Goal: Information Seeking & Learning: Learn about a topic

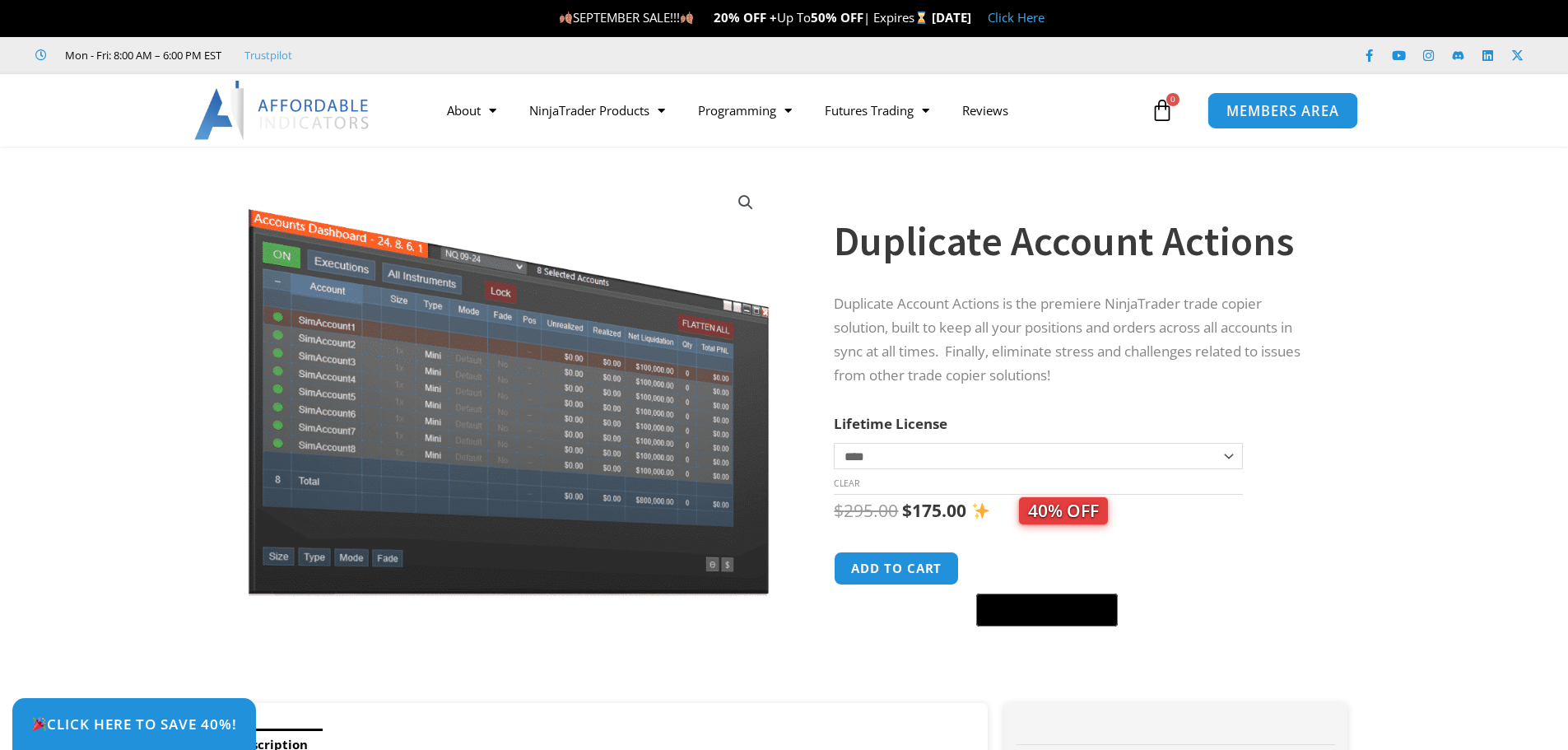
click at [1274, 108] on span "MEMBERS AREA" at bounding box center [1283, 110] width 113 height 14
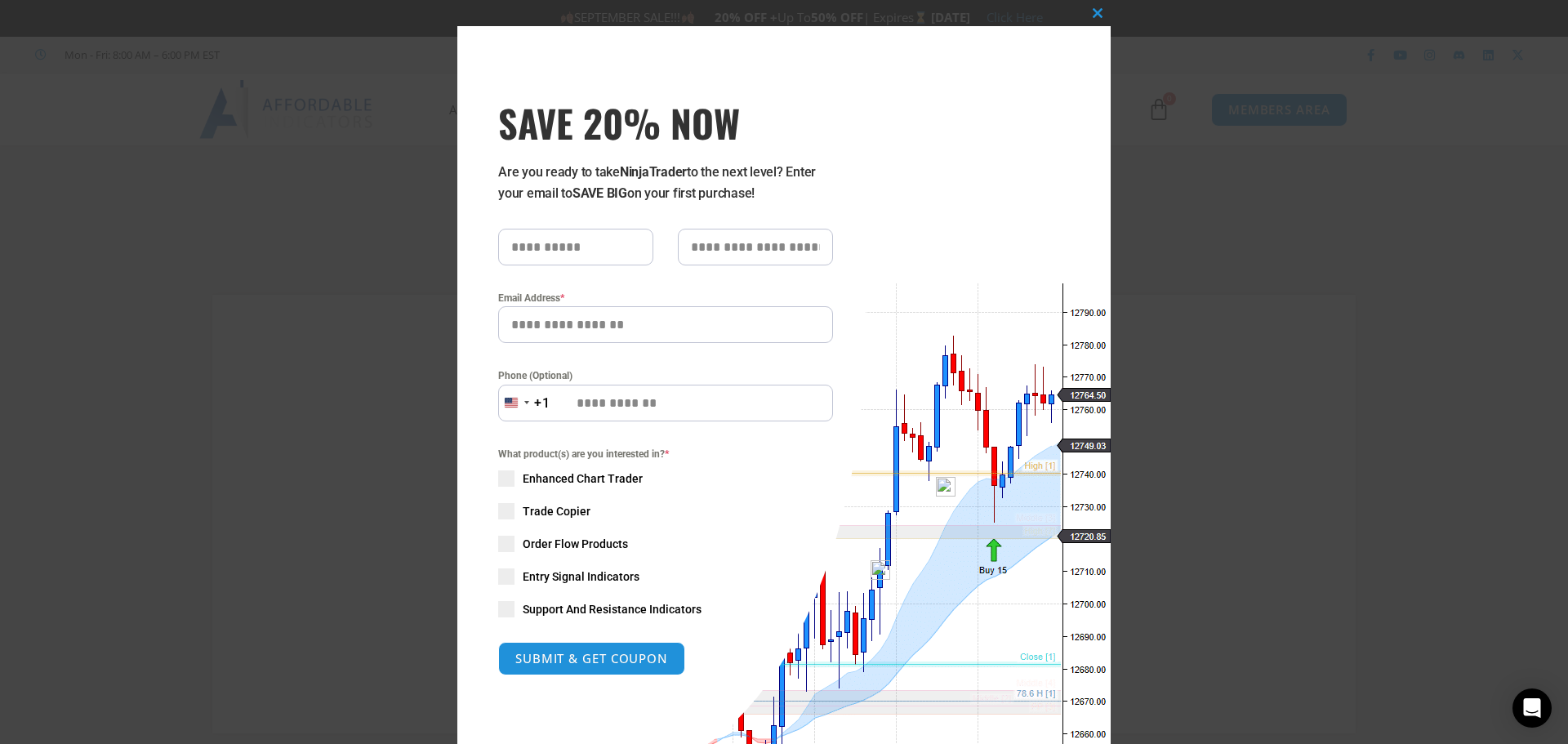
type input "**********"
click at [1151, 219] on div "Close this module SAVE 20% NOW Are you ready to take NinjaTrader to the next le…" at bounding box center [784, 372] width 1568 height 744
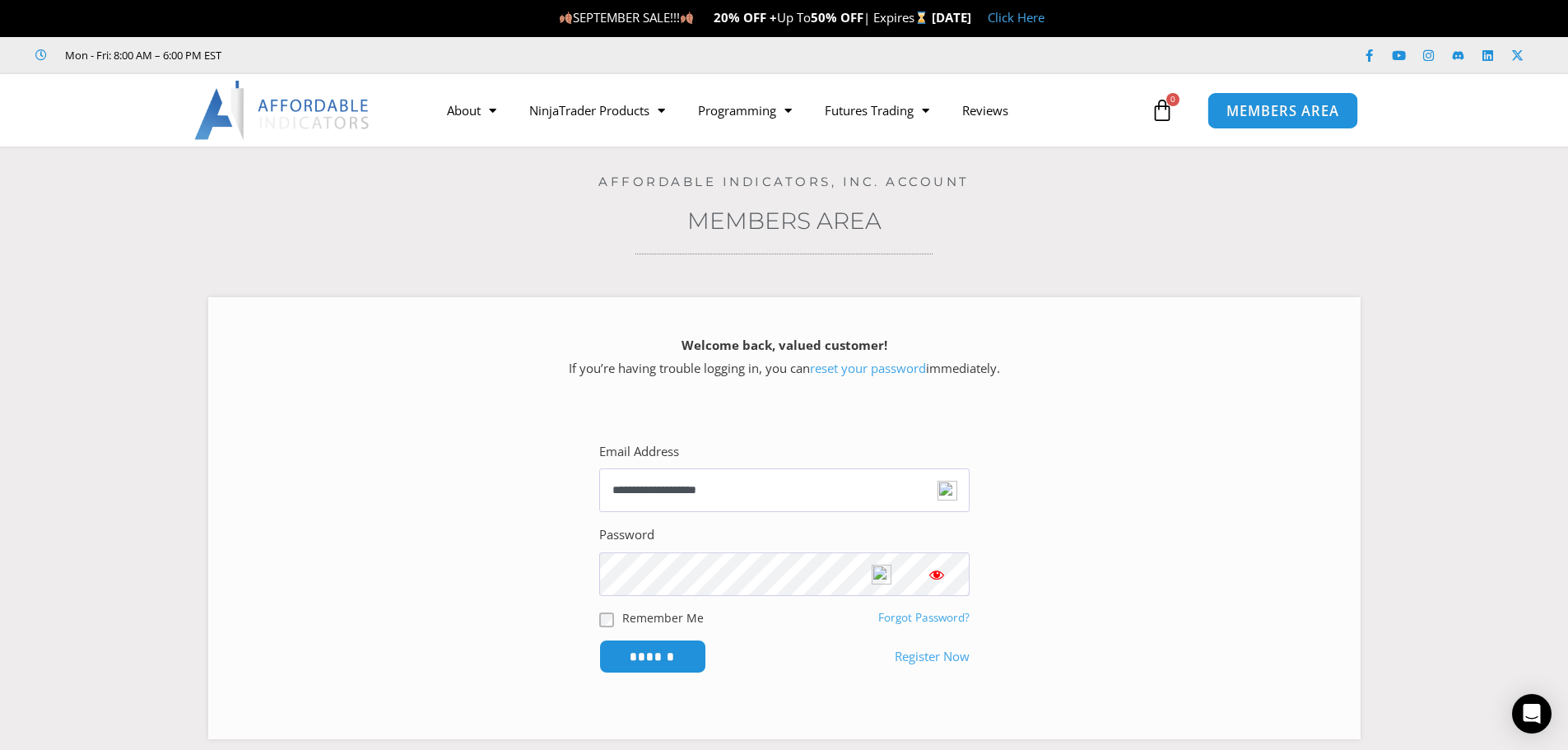
click at [1253, 117] on span "MEMBERS AREA" at bounding box center [1283, 110] width 113 height 14
click at [654, 656] on input "******" at bounding box center [651, 656] width 113 height 36
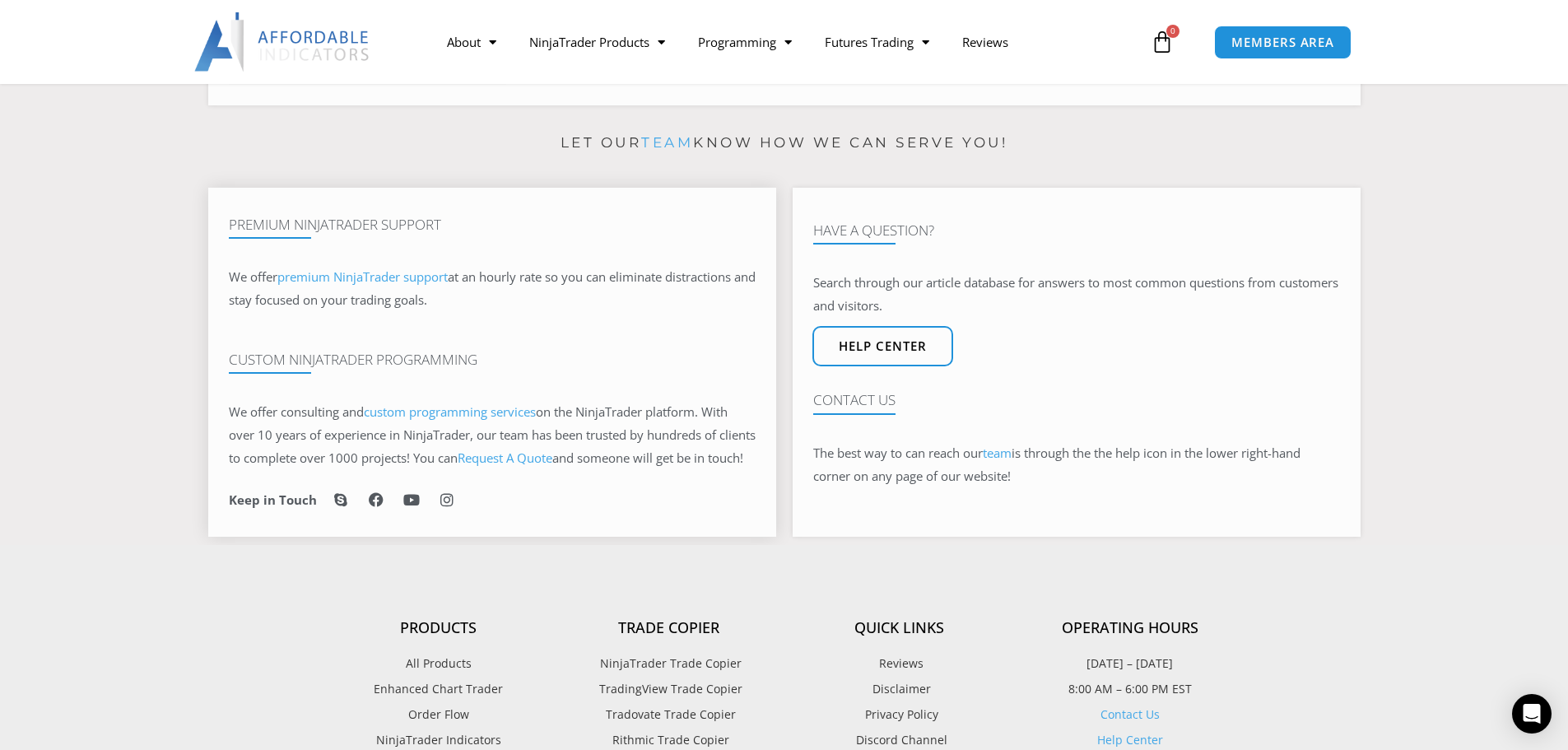
scroll to position [906, 0]
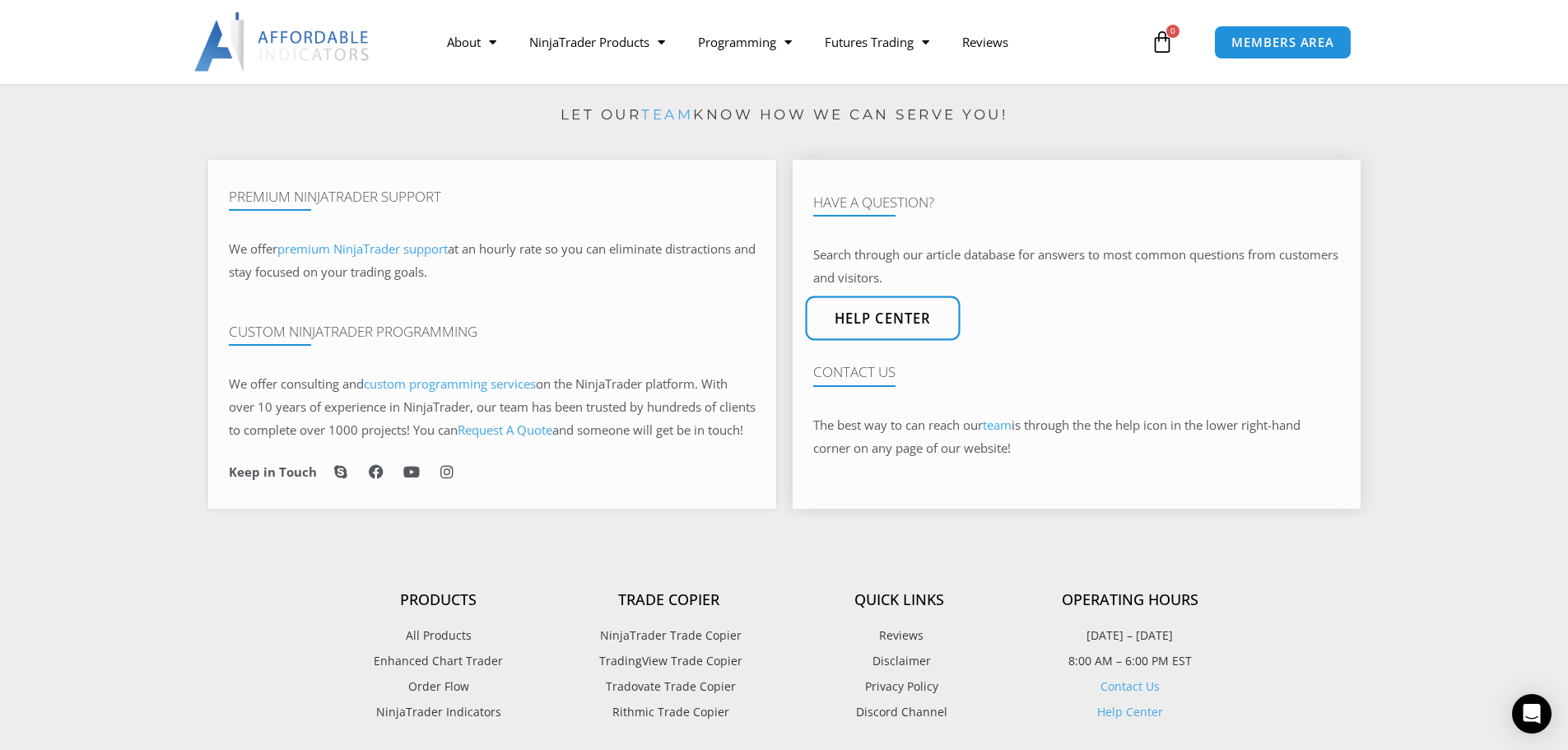
click at [884, 340] on link "Help center" at bounding box center [882, 319] width 155 height 44
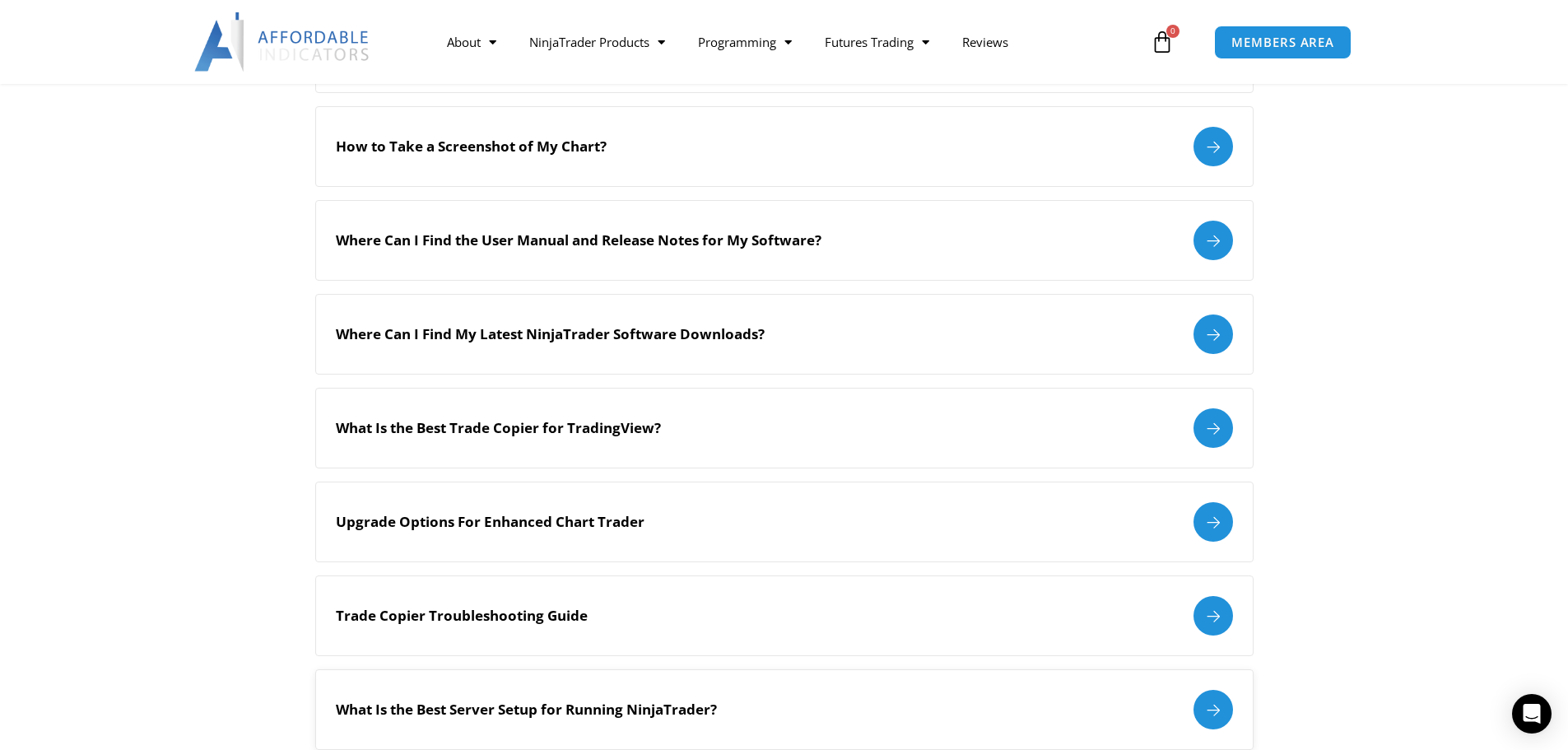
scroll to position [659, 0]
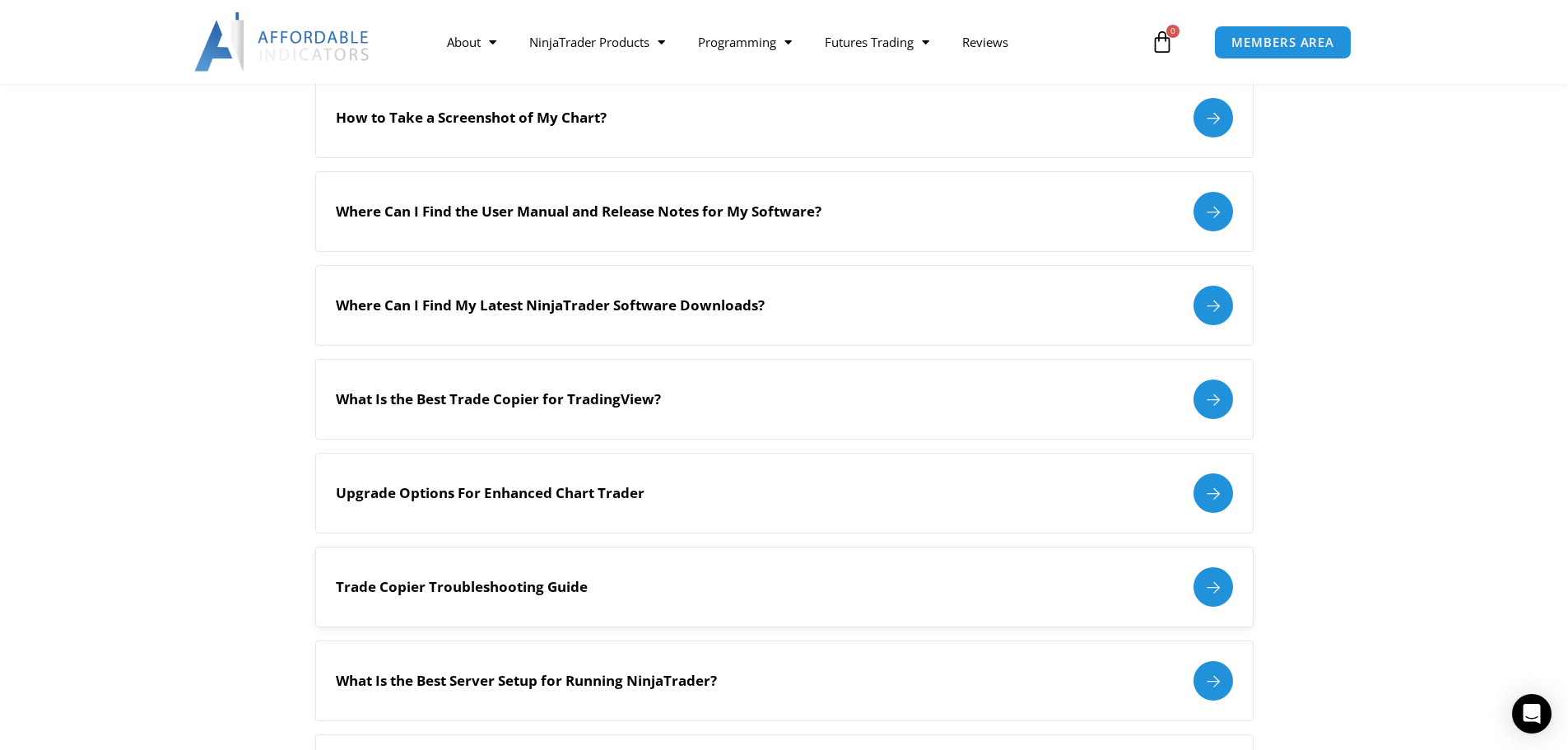
click at [1216, 586] on div at bounding box center [1213, 587] width 39 height 39
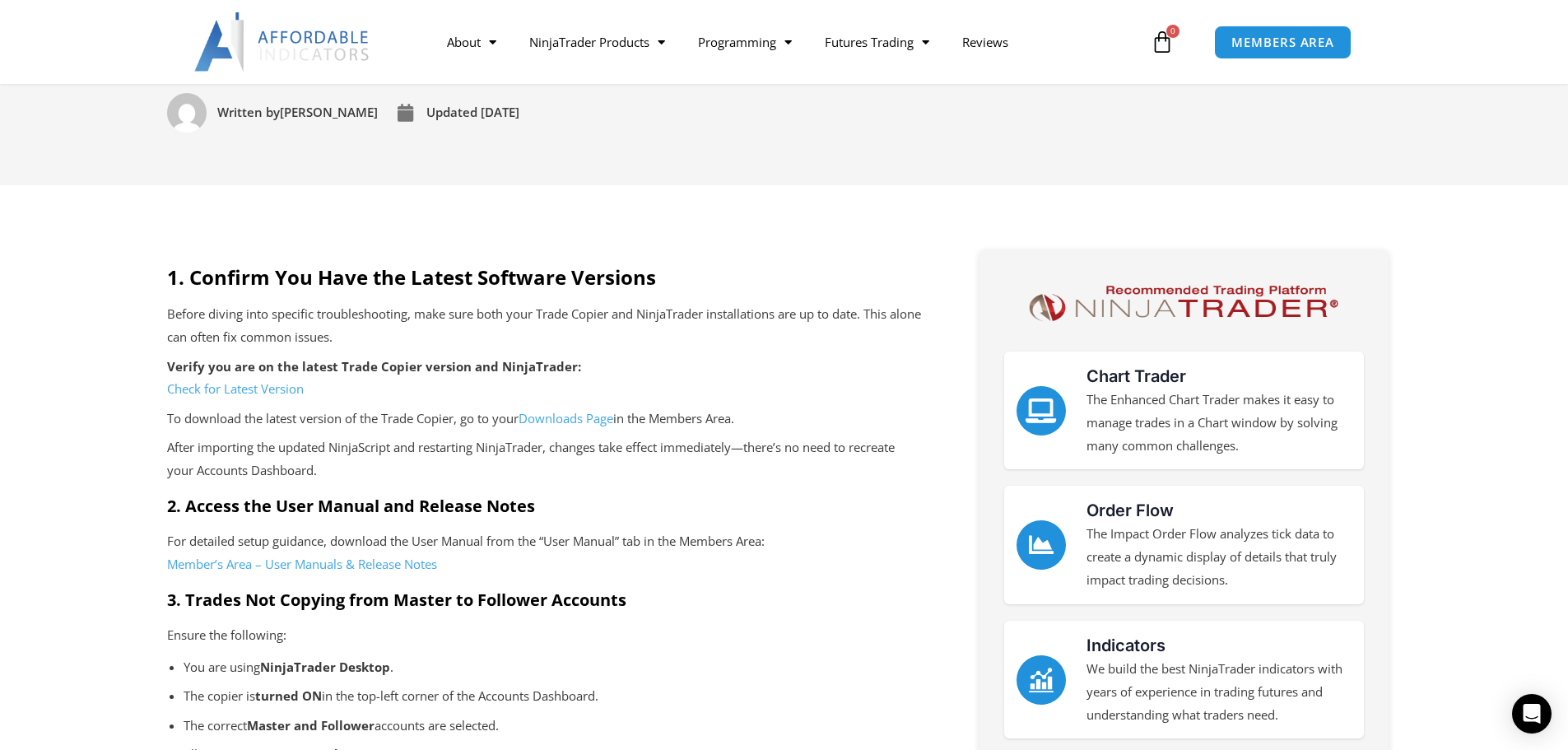
scroll to position [330, 0]
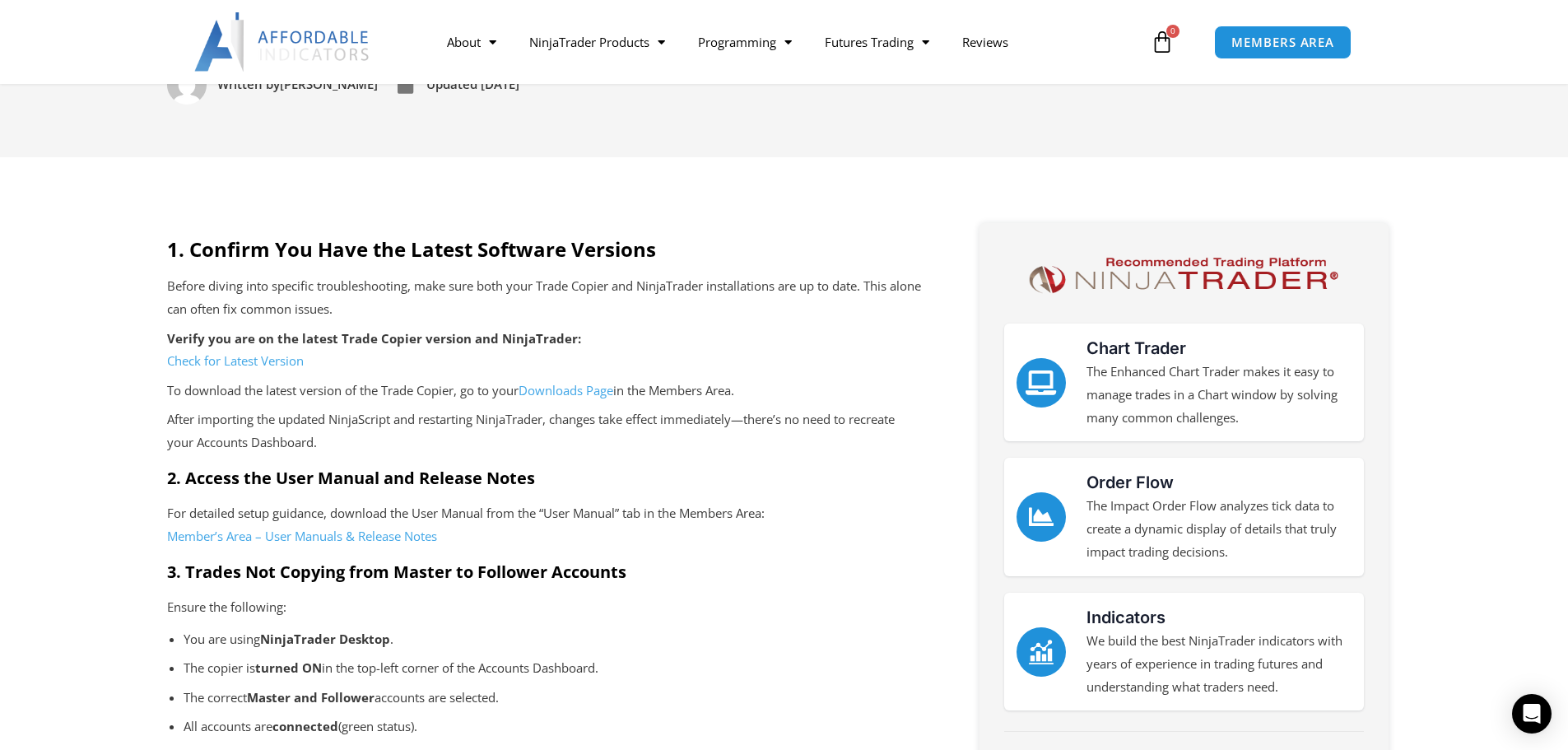
click at [272, 366] on link "Check for Latest Version" at bounding box center [235, 361] width 137 height 17
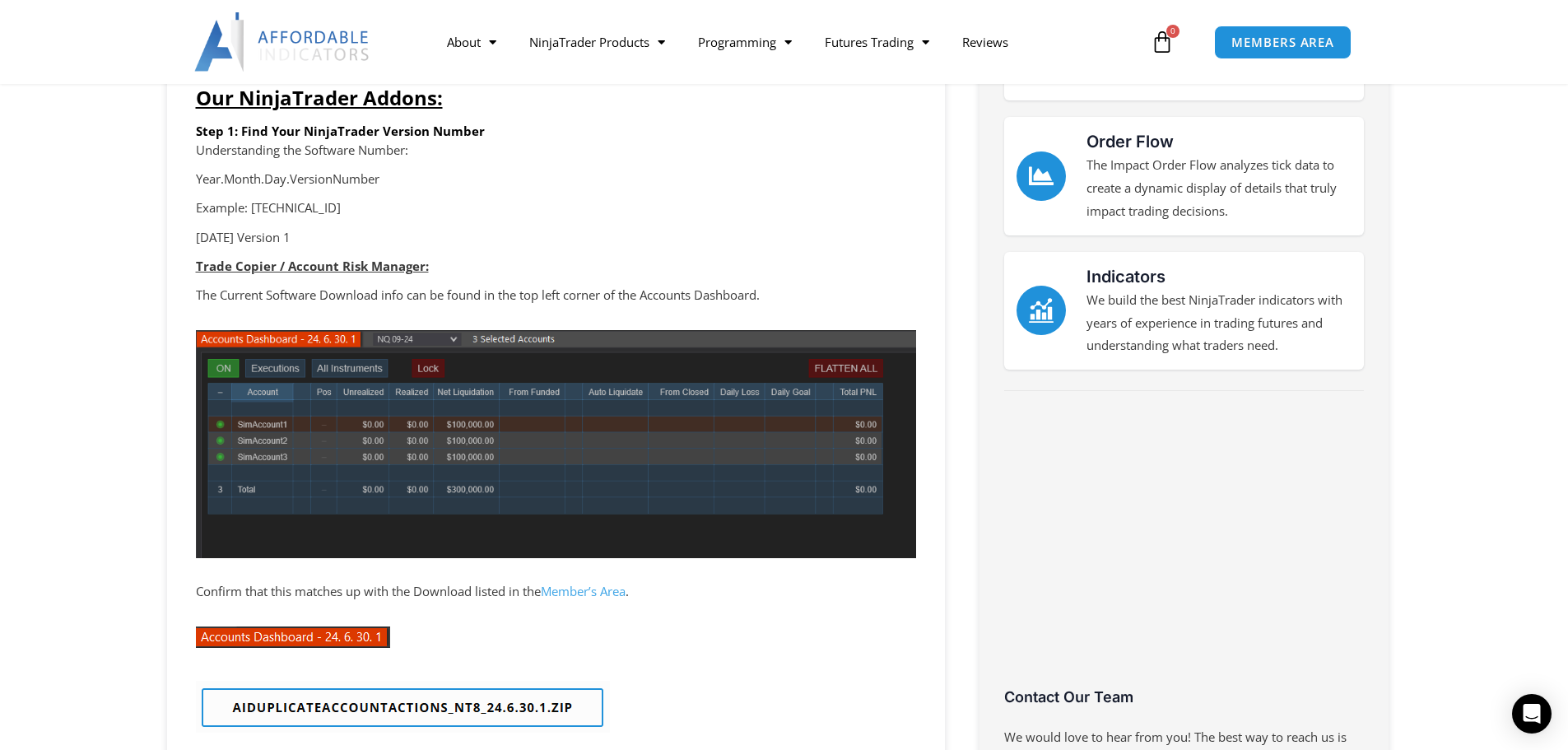
scroll to position [330, 0]
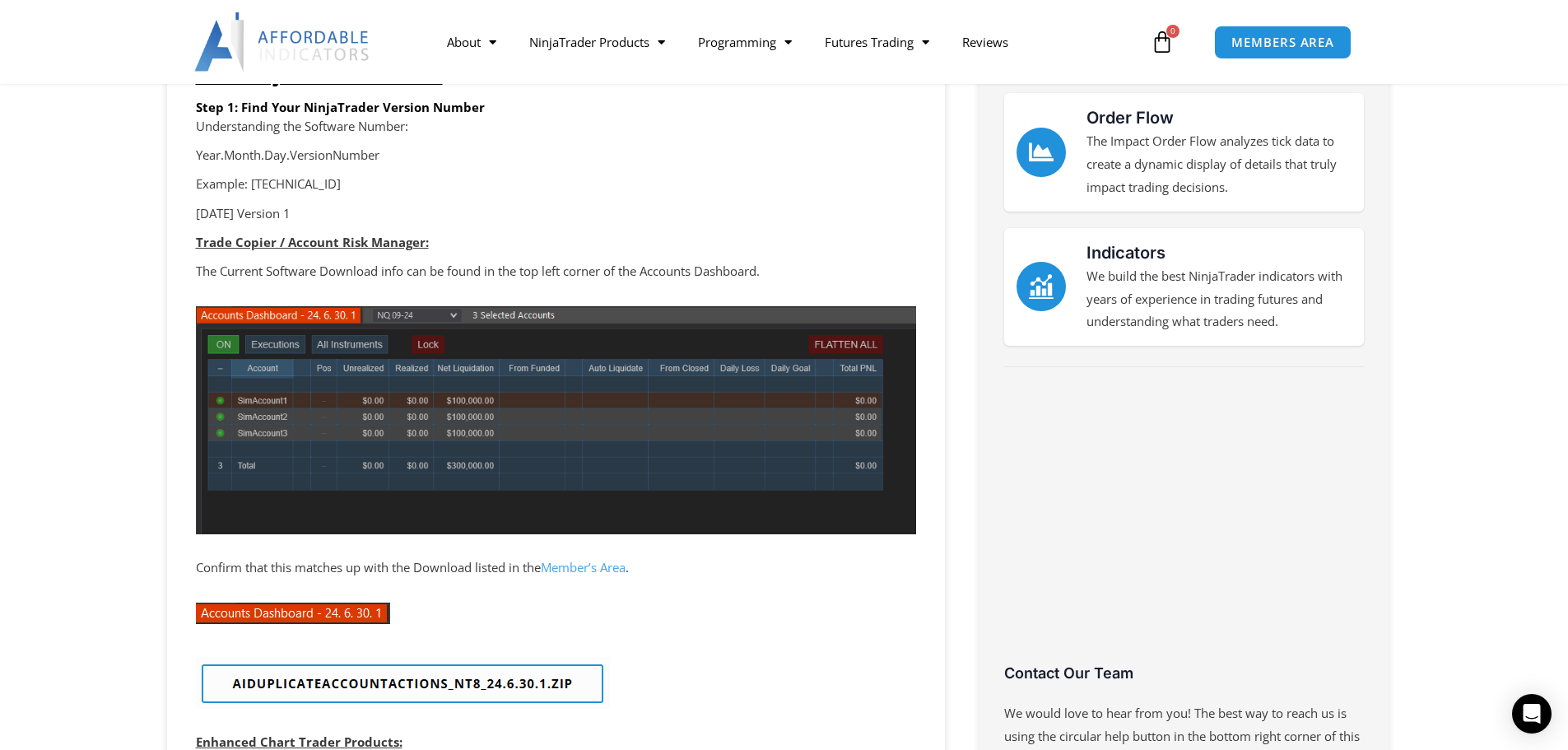
click at [617, 571] on link "Member’s Area" at bounding box center [583, 567] width 84 height 17
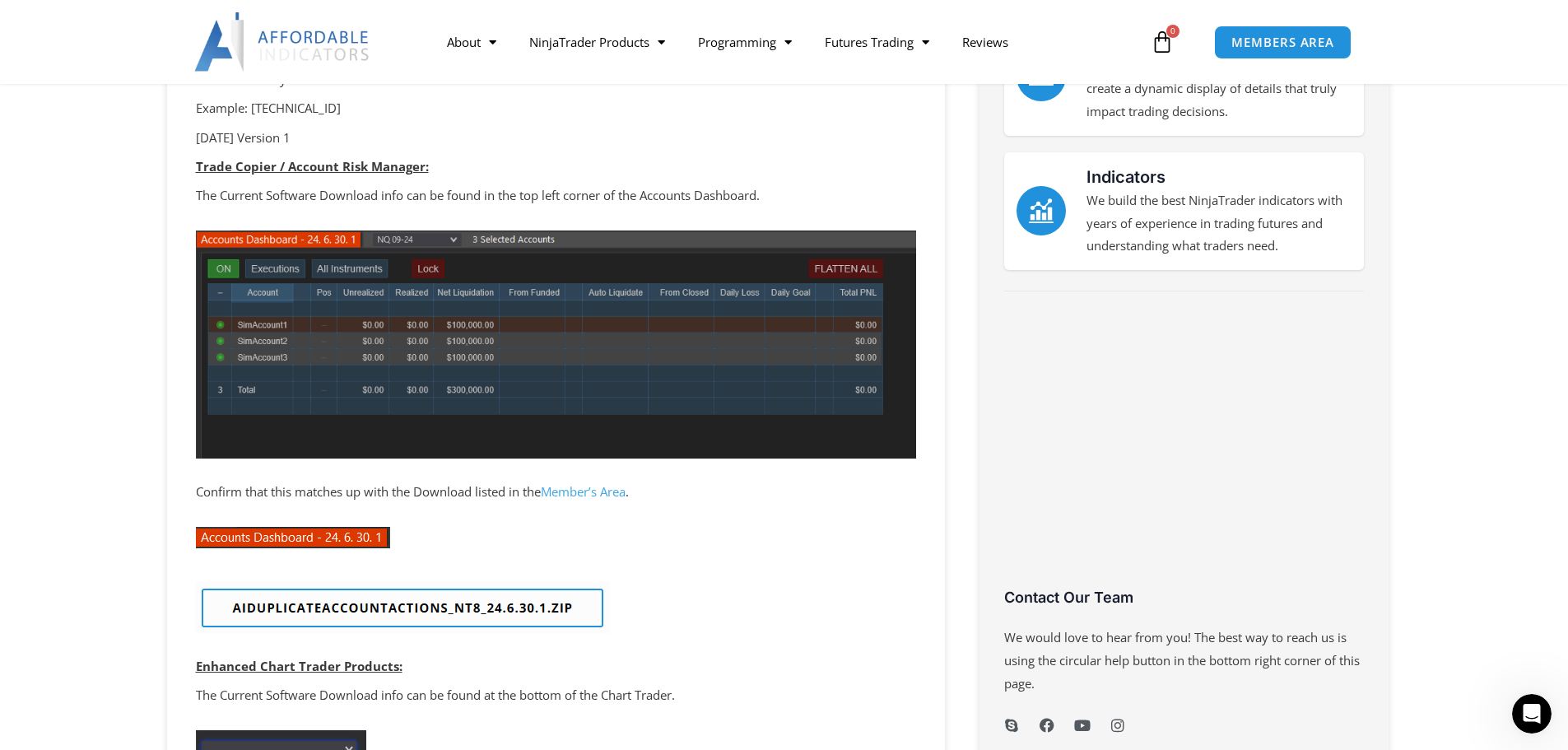
scroll to position [412, 0]
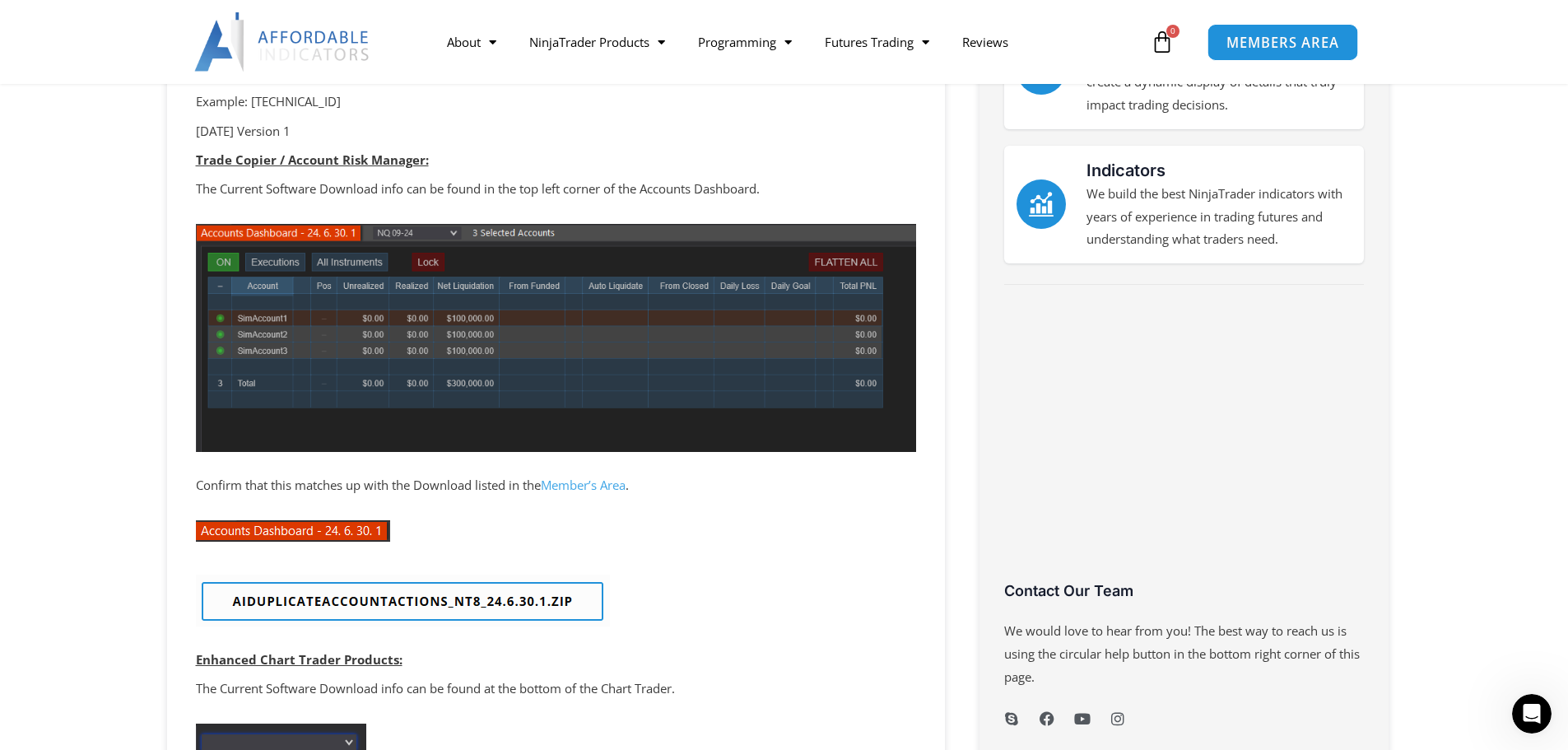
click at [1286, 45] on span "MEMBERS AREA" at bounding box center [1283, 42] width 113 height 14
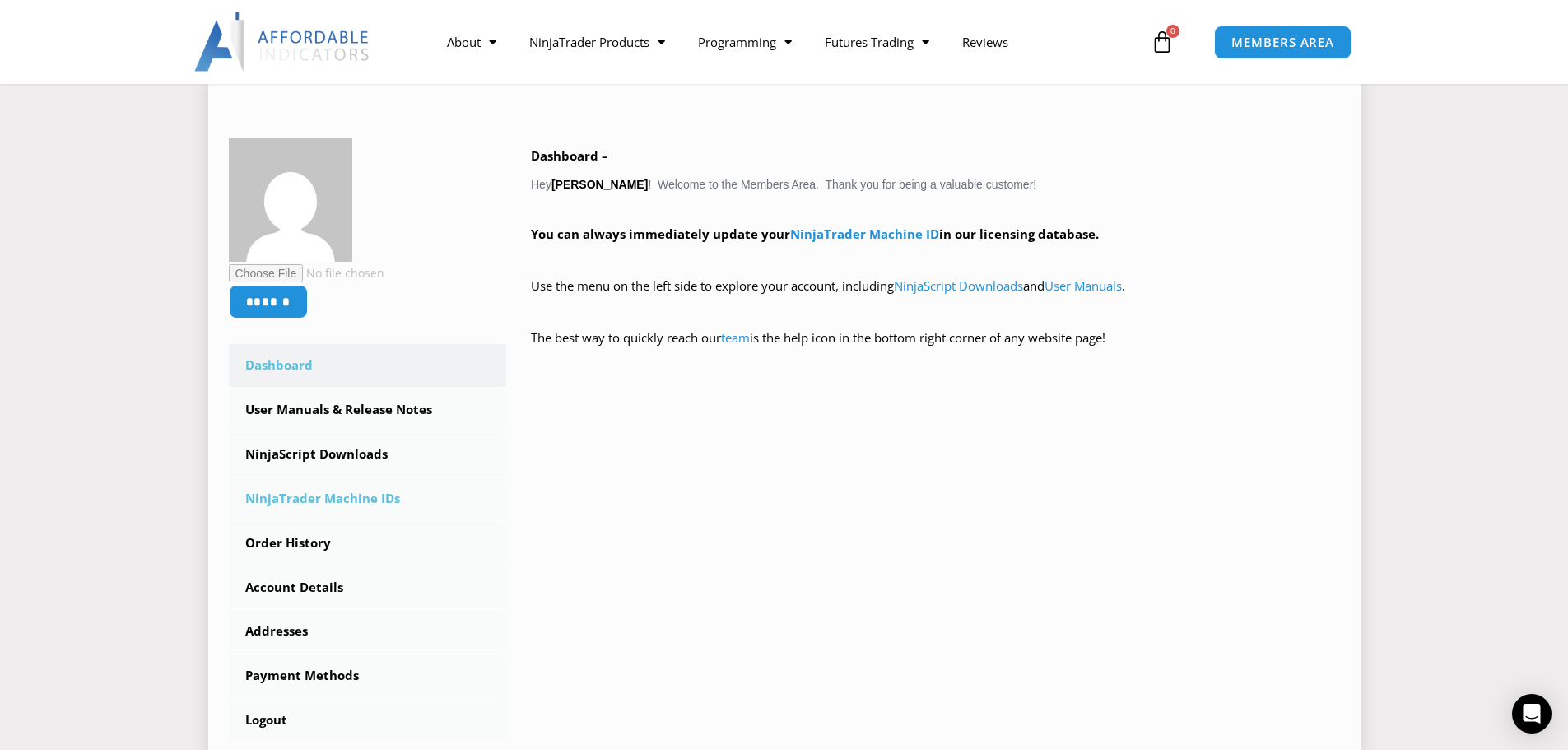
scroll to position [330, 0]
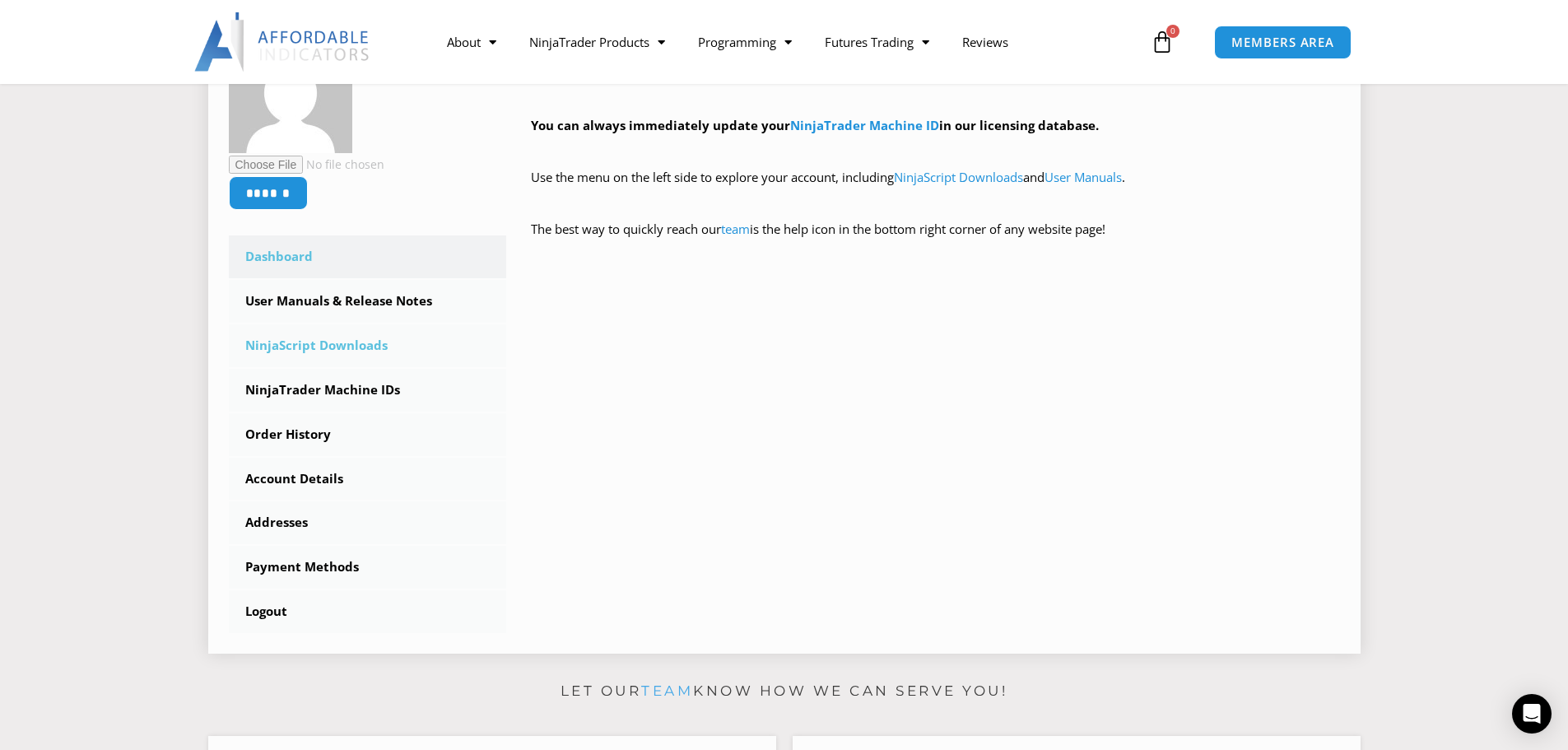
click at [350, 348] on link "NinjaScript Downloads" at bounding box center [367, 345] width 278 height 43
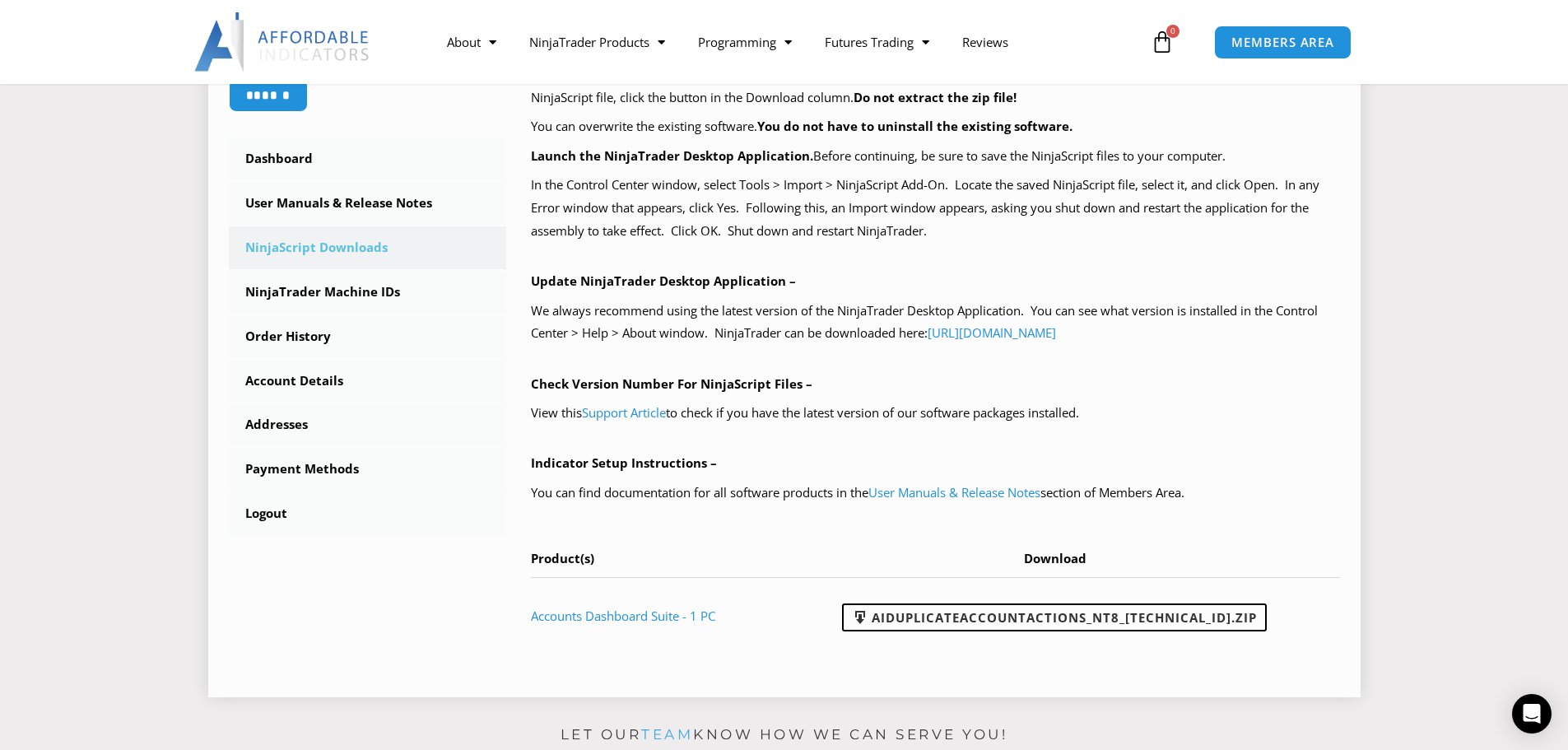
scroll to position [412, 0]
click at [323, 295] on link "NinjaTrader Machine IDs" at bounding box center [367, 291] width 278 height 43
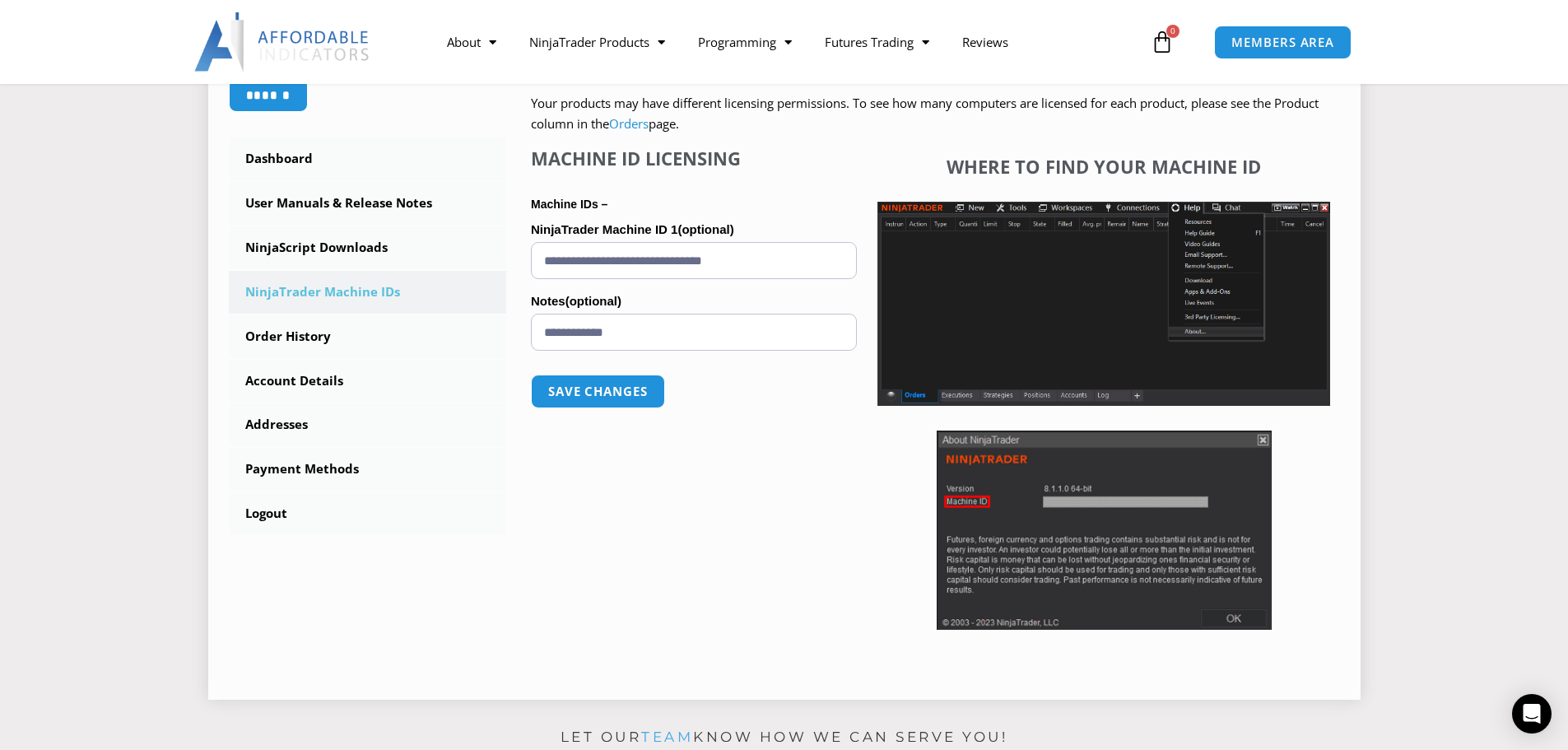
scroll to position [412, 0]
click at [312, 382] on link "Account Details" at bounding box center [367, 380] width 278 height 43
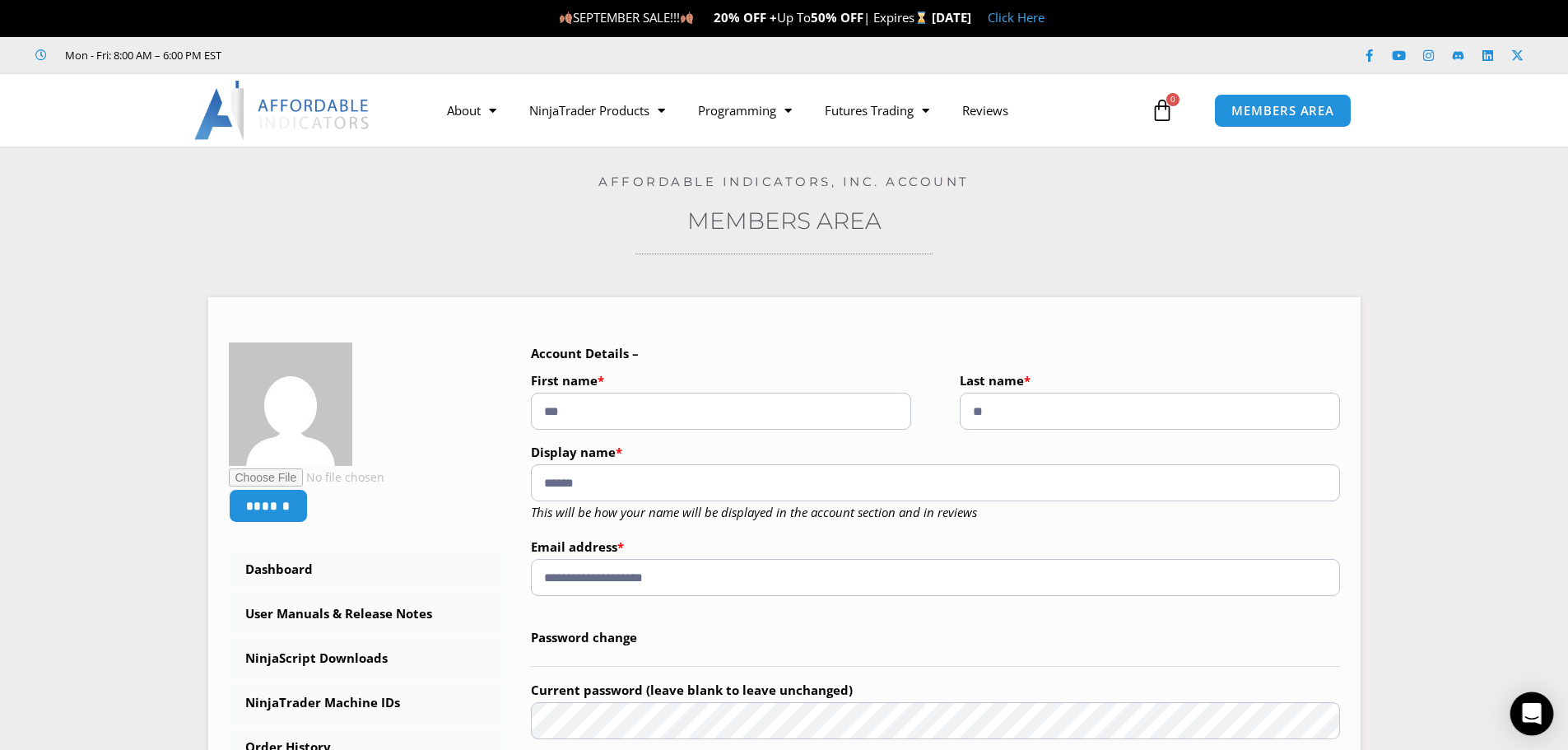
click at [1533, 713] on icon "Open Intercom Messenger" at bounding box center [1531, 713] width 19 height 21
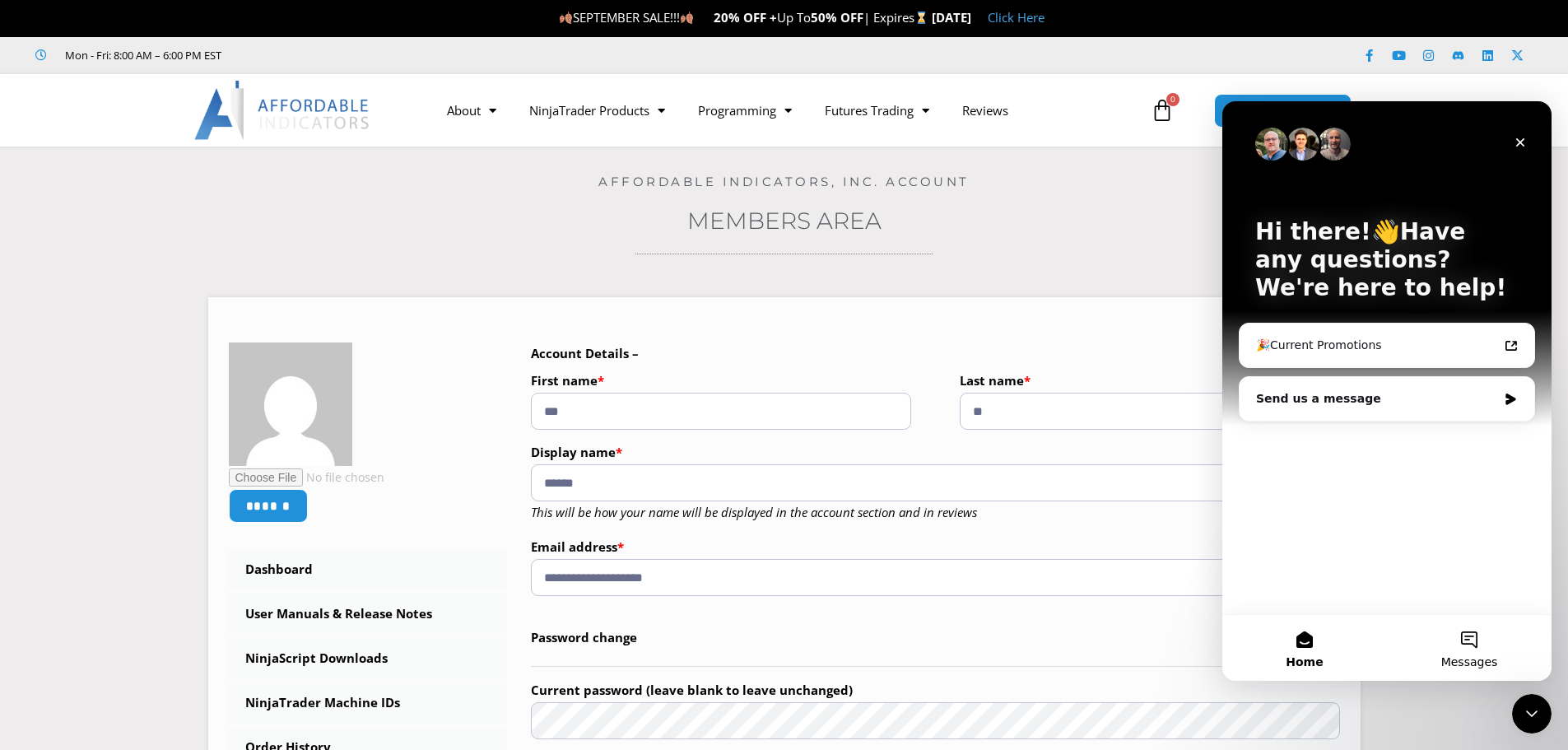
click at [1479, 658] on span "Messages" at bounding box center [1470, 662] width 57 height 12
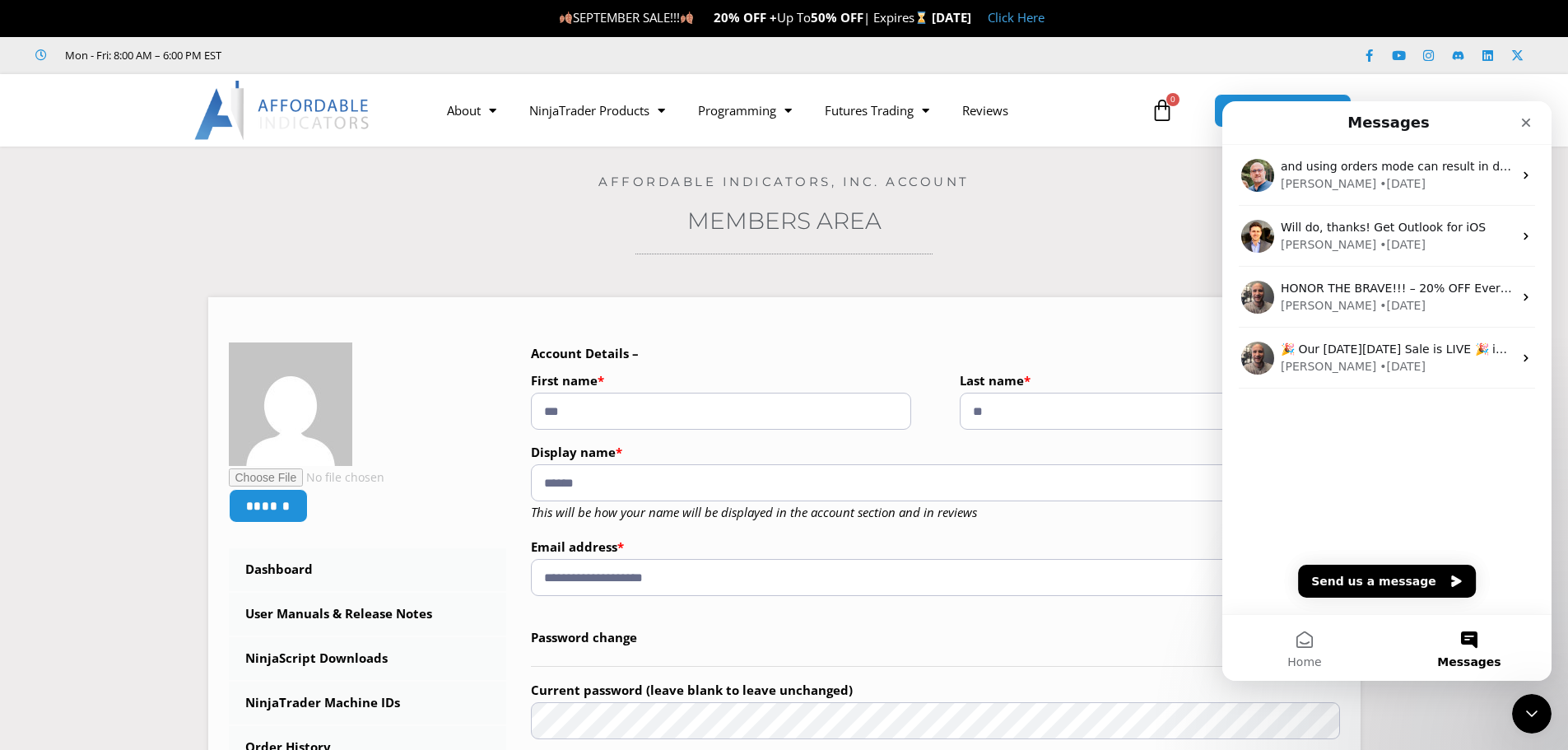
click at [1325, 488] on div "and using orders mode can result in delays due to all the processing that is re…" at bounding box center [1386, 379] width 329 height 469
click at [1372, 585] on button "Send us a message" at bounding box center [1387, 581] width 178 height 33
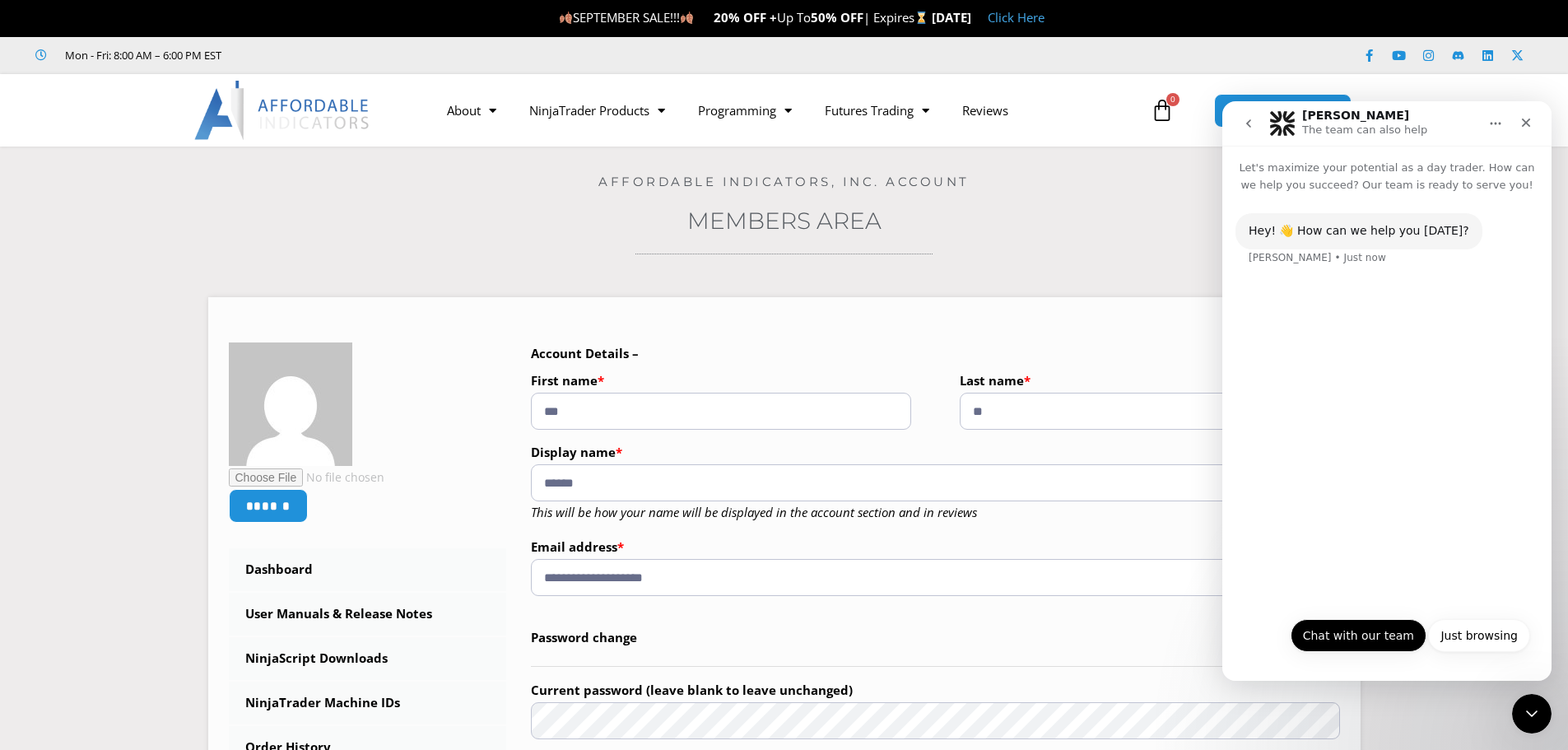
click at [1347, 638] on button "Chat with our team" at bounding box center [1359, 636] width 136 height 33
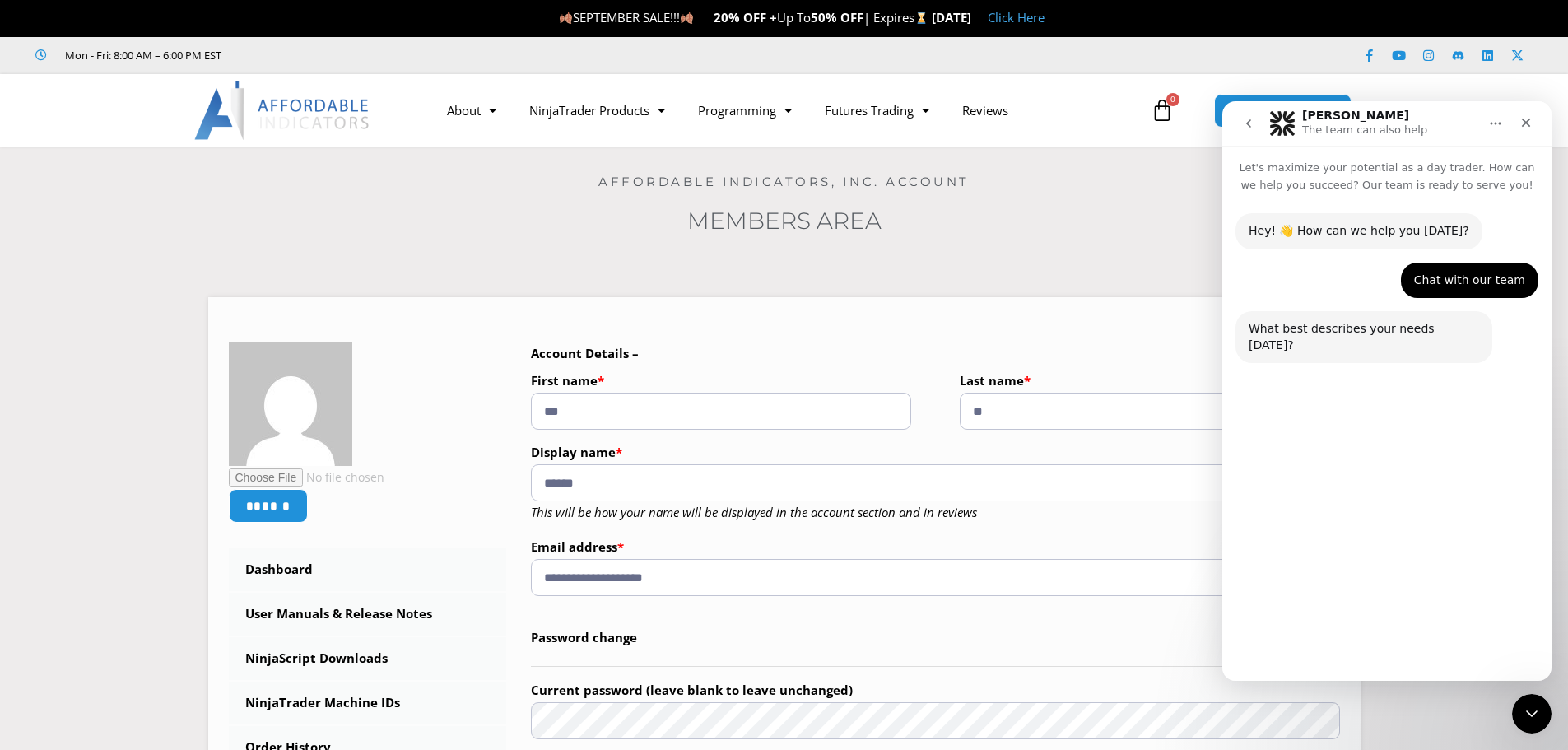
click at [1348, 601] on button "Technical Support" at bounding box center [1341, 597] width 127 height 33
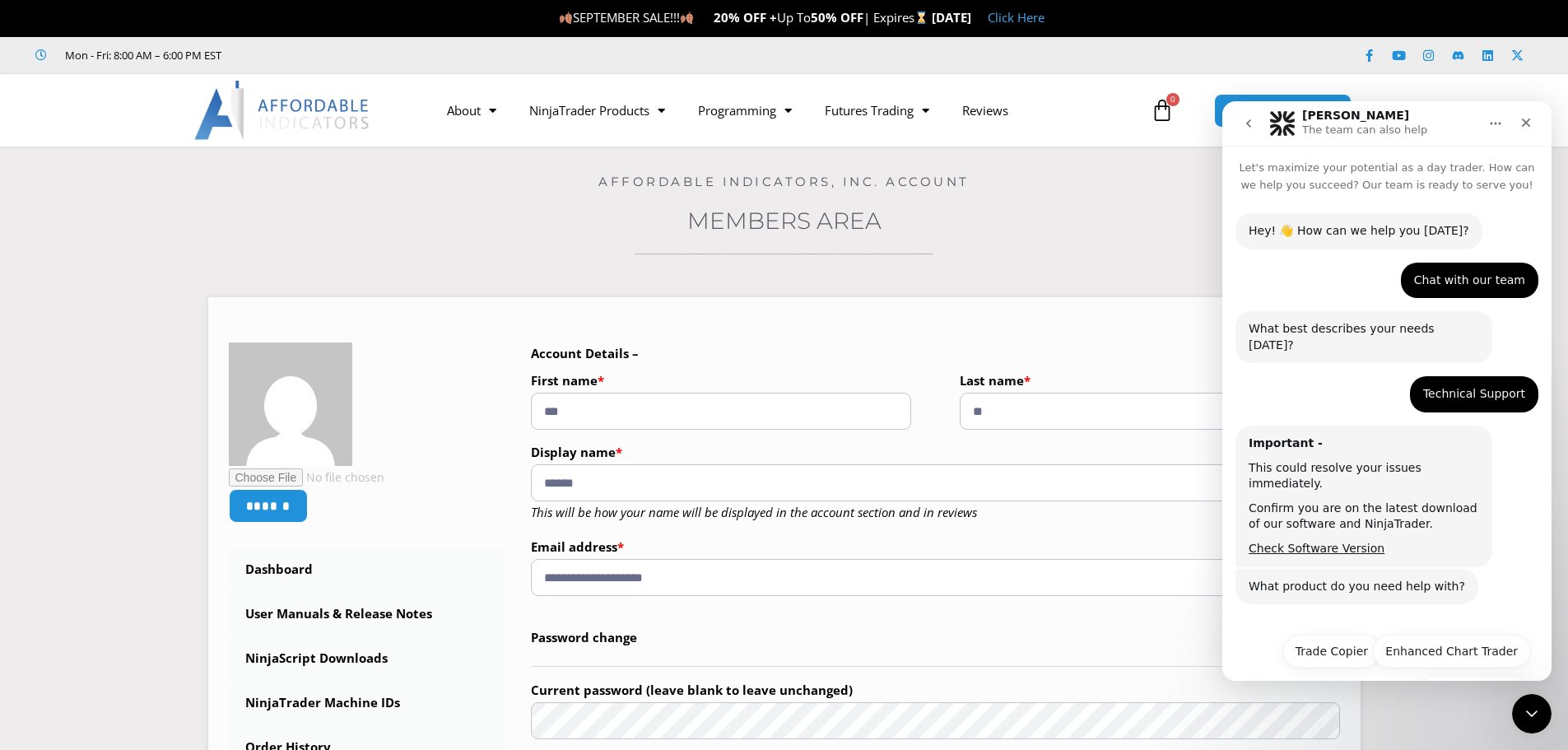
scroll to position [23, 0]
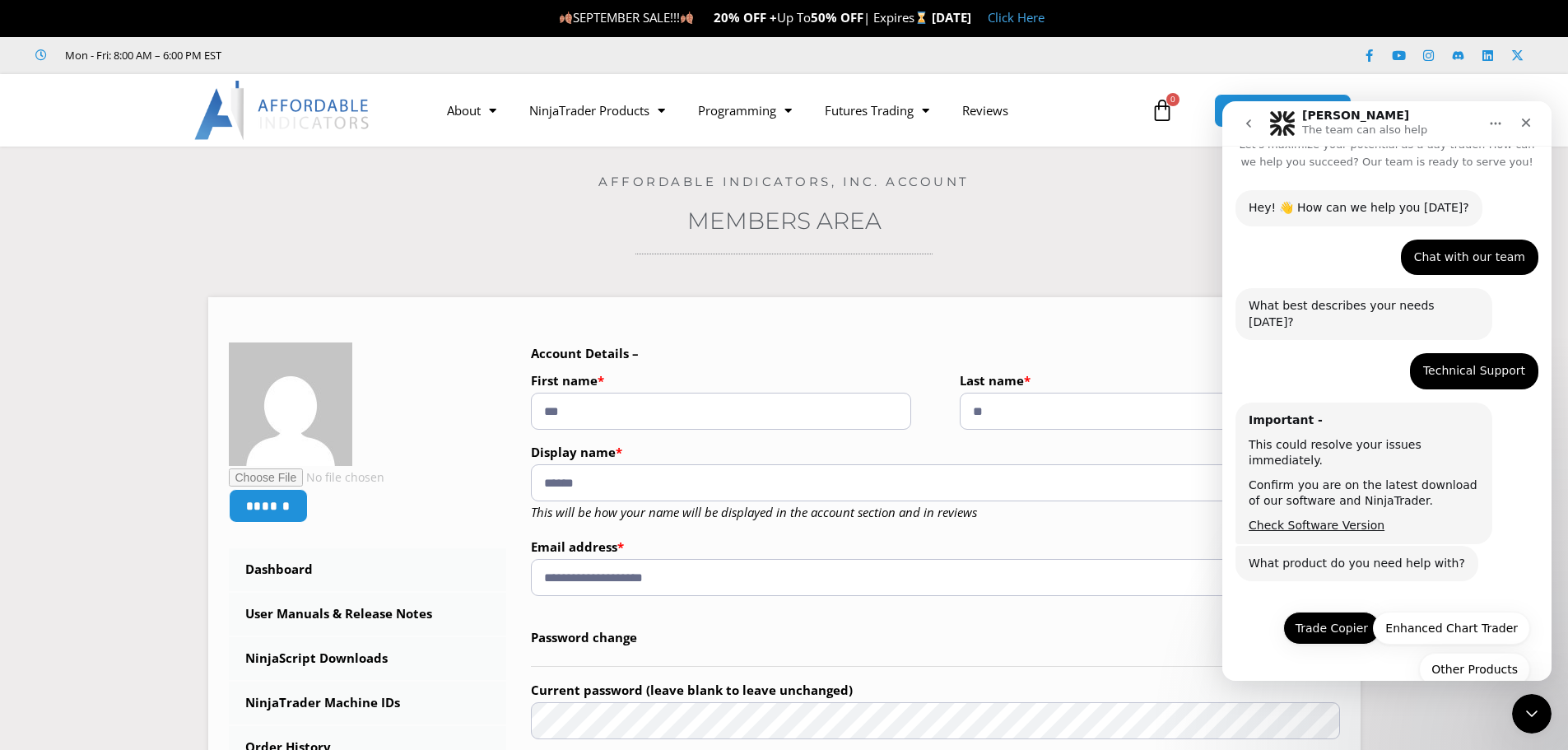
click at [1307, 612] on button "Trade Copier" at bounding box center [1332, 629] width 97 height 33
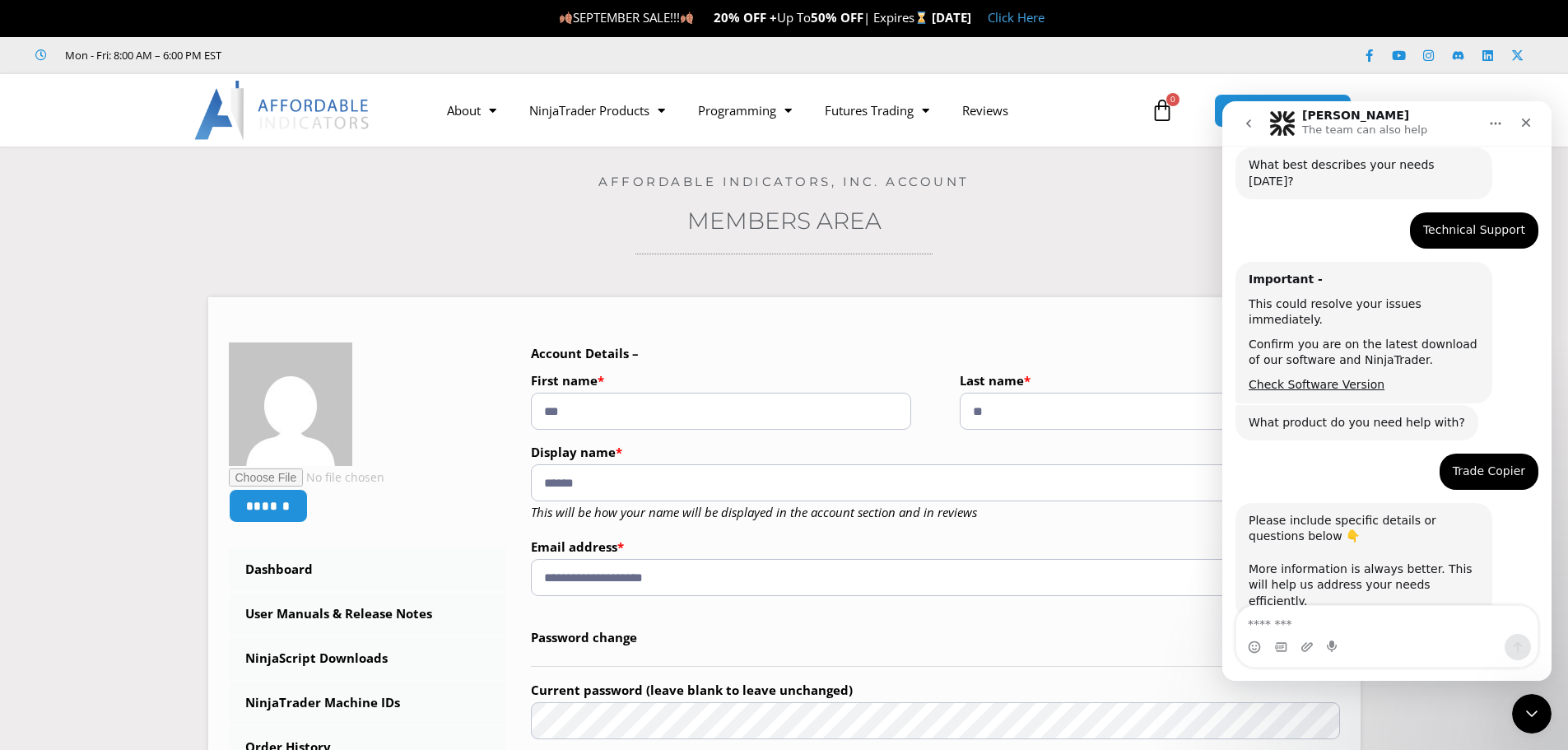
scroll to position [218, 0]
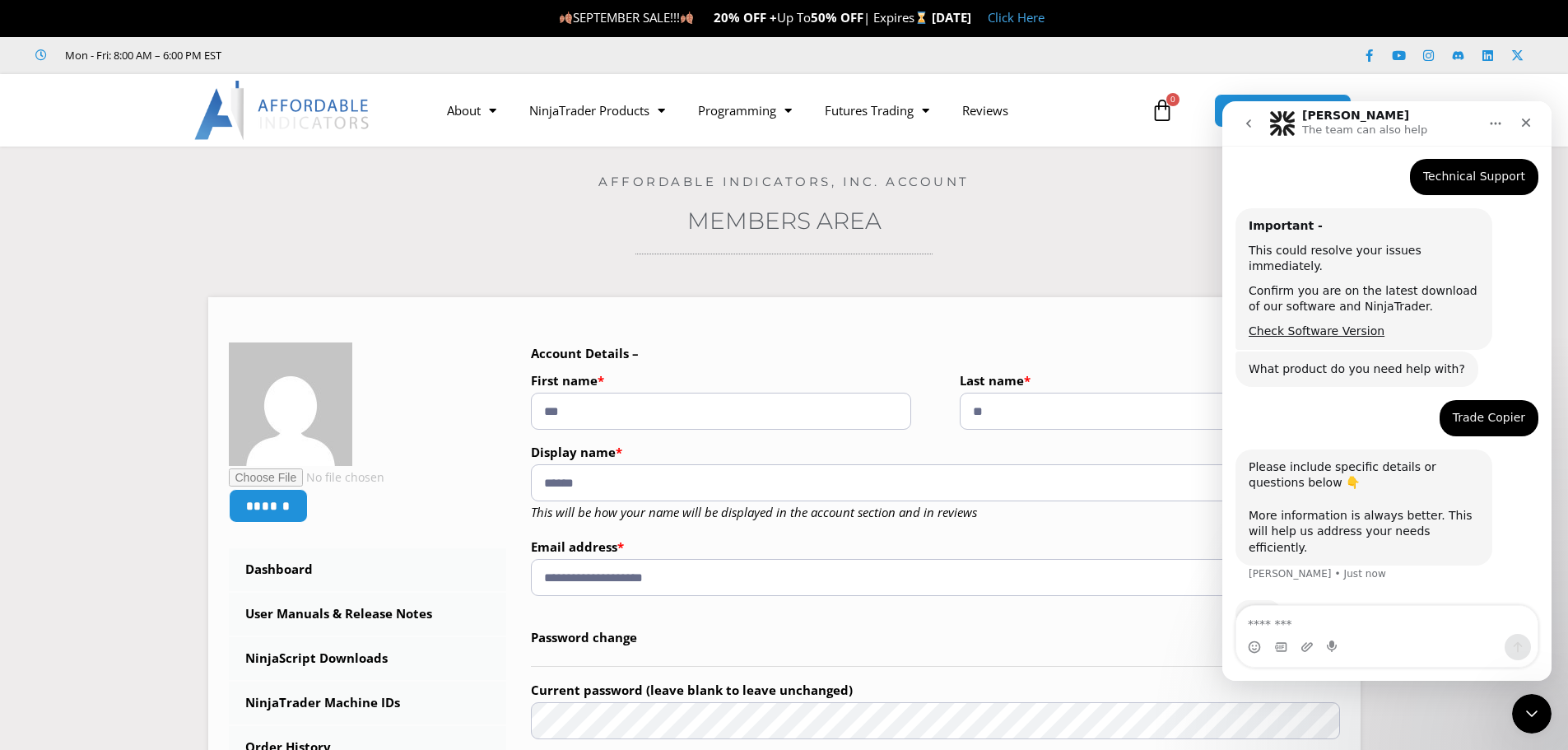
click at [1252, 623] on textarea "Message…" at bounding box center [1386, 620] width 301 height 28
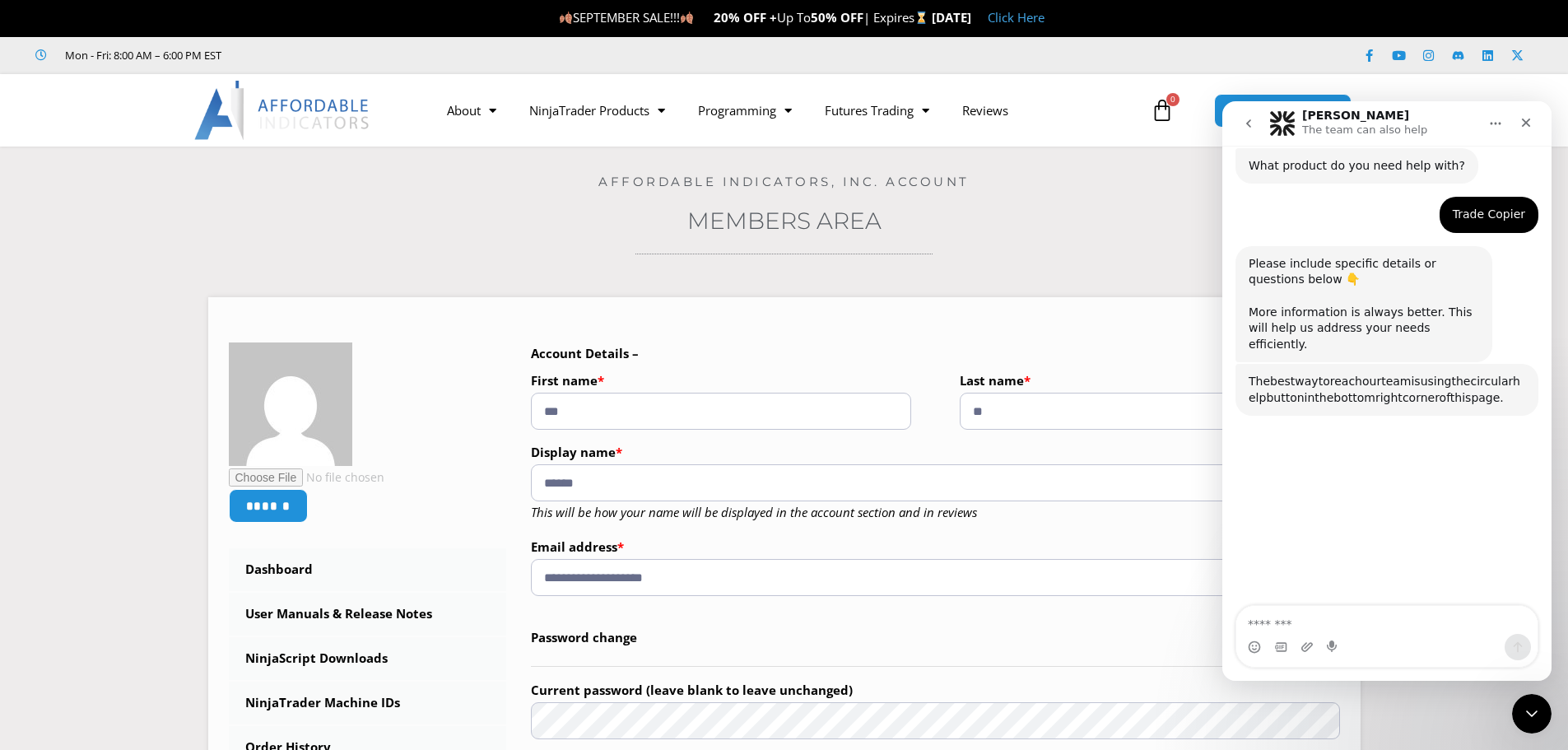
scroll to position [428, 0]
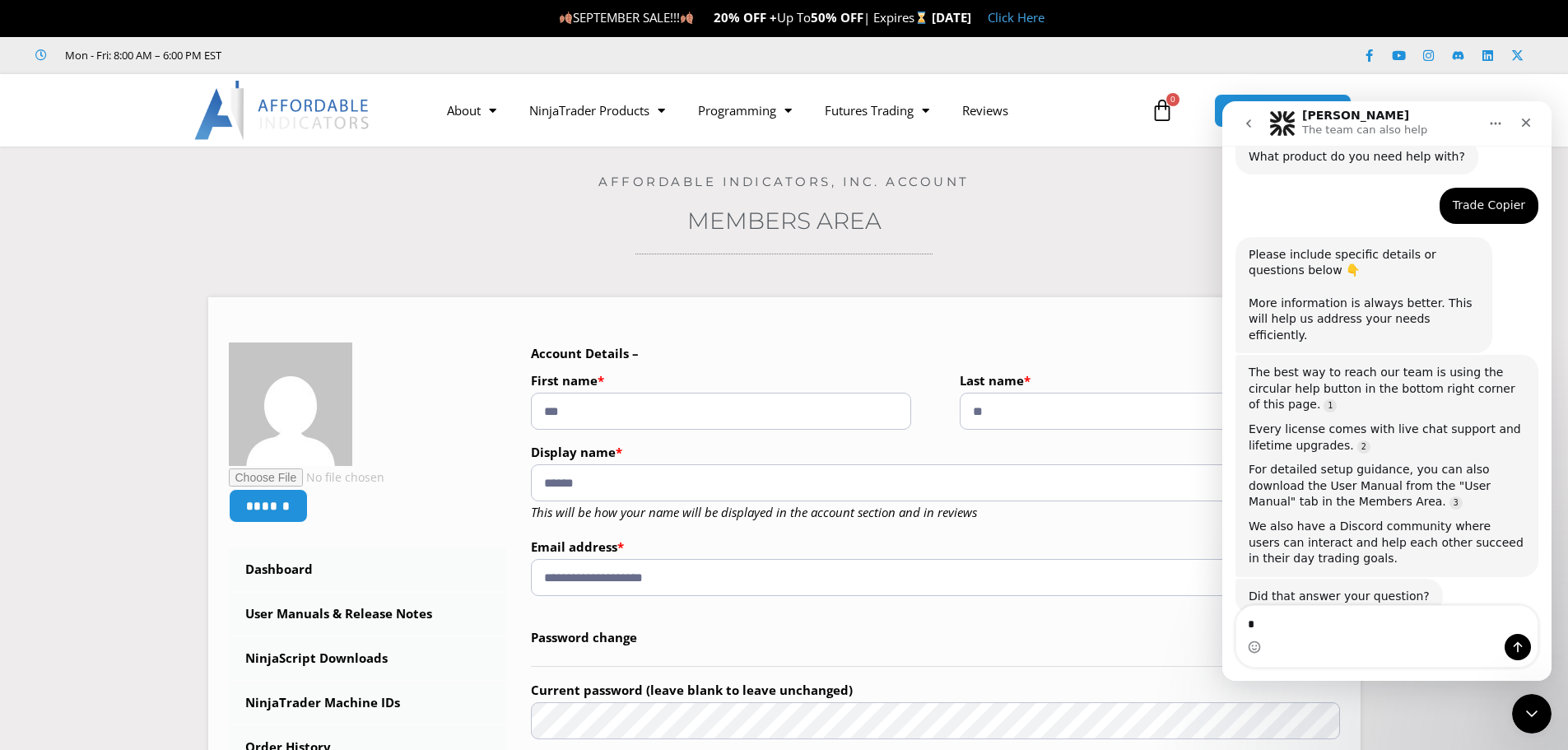
type textarea "**"
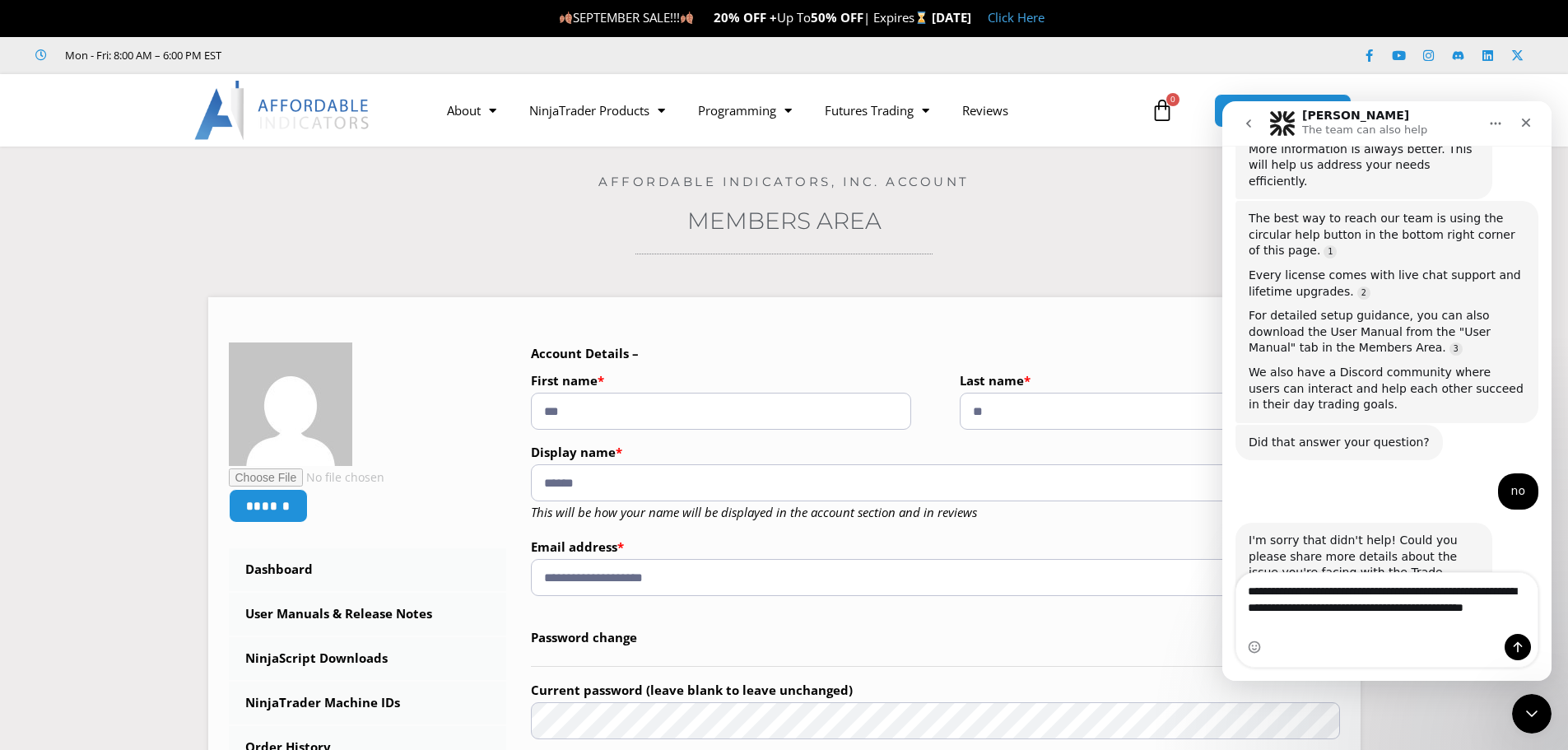
scroll to position [598, 0]
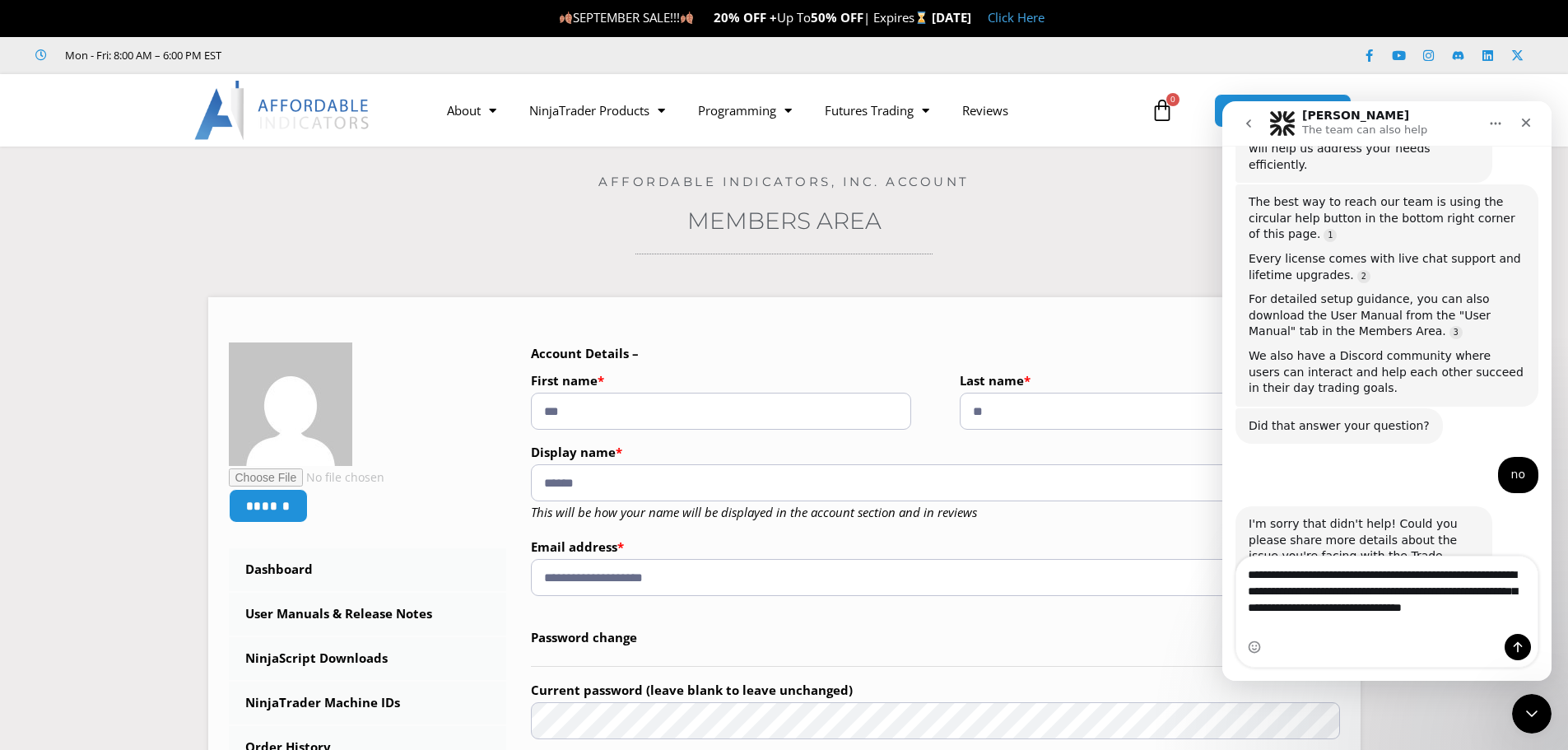
type textarea "**********"
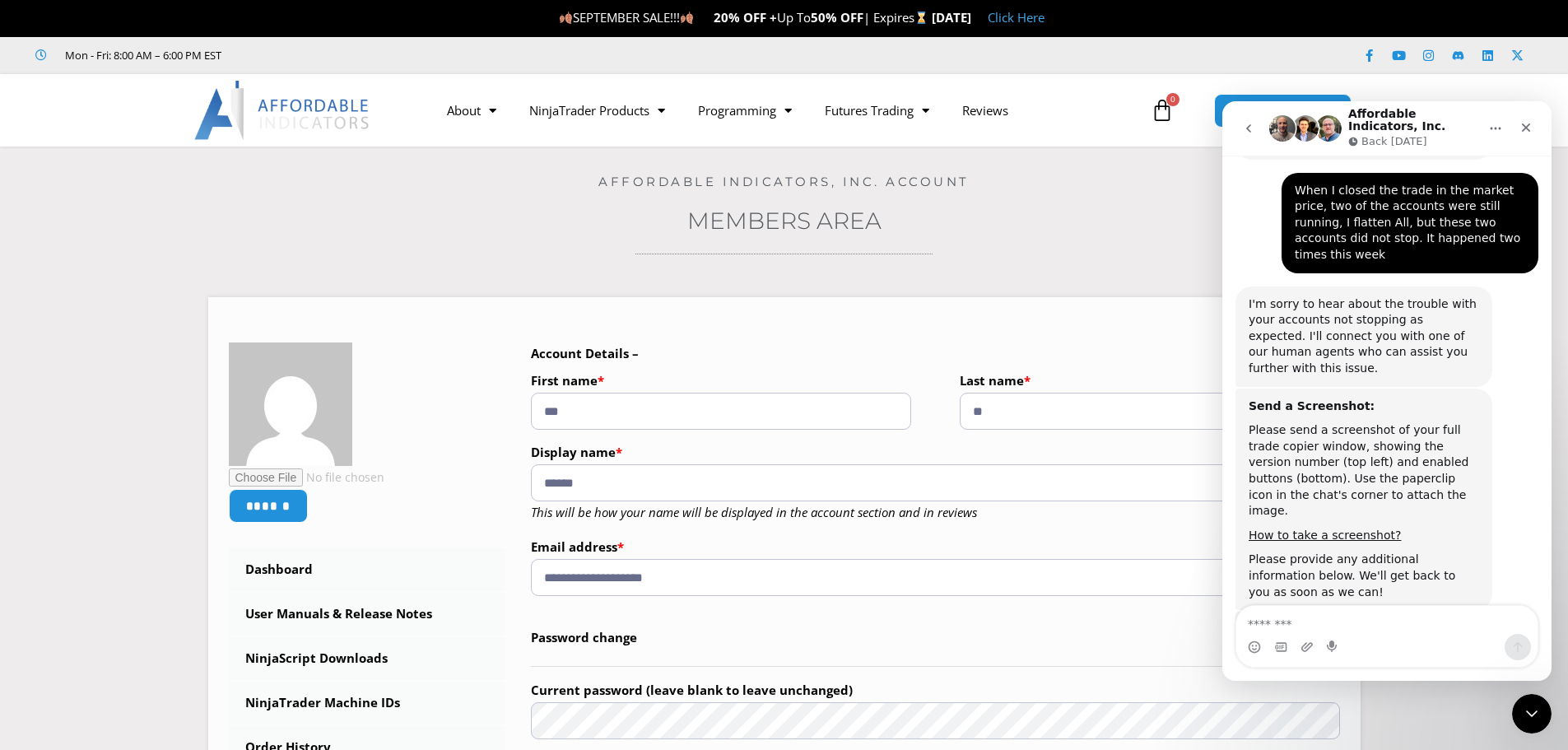
scroll to position [1047, 0]
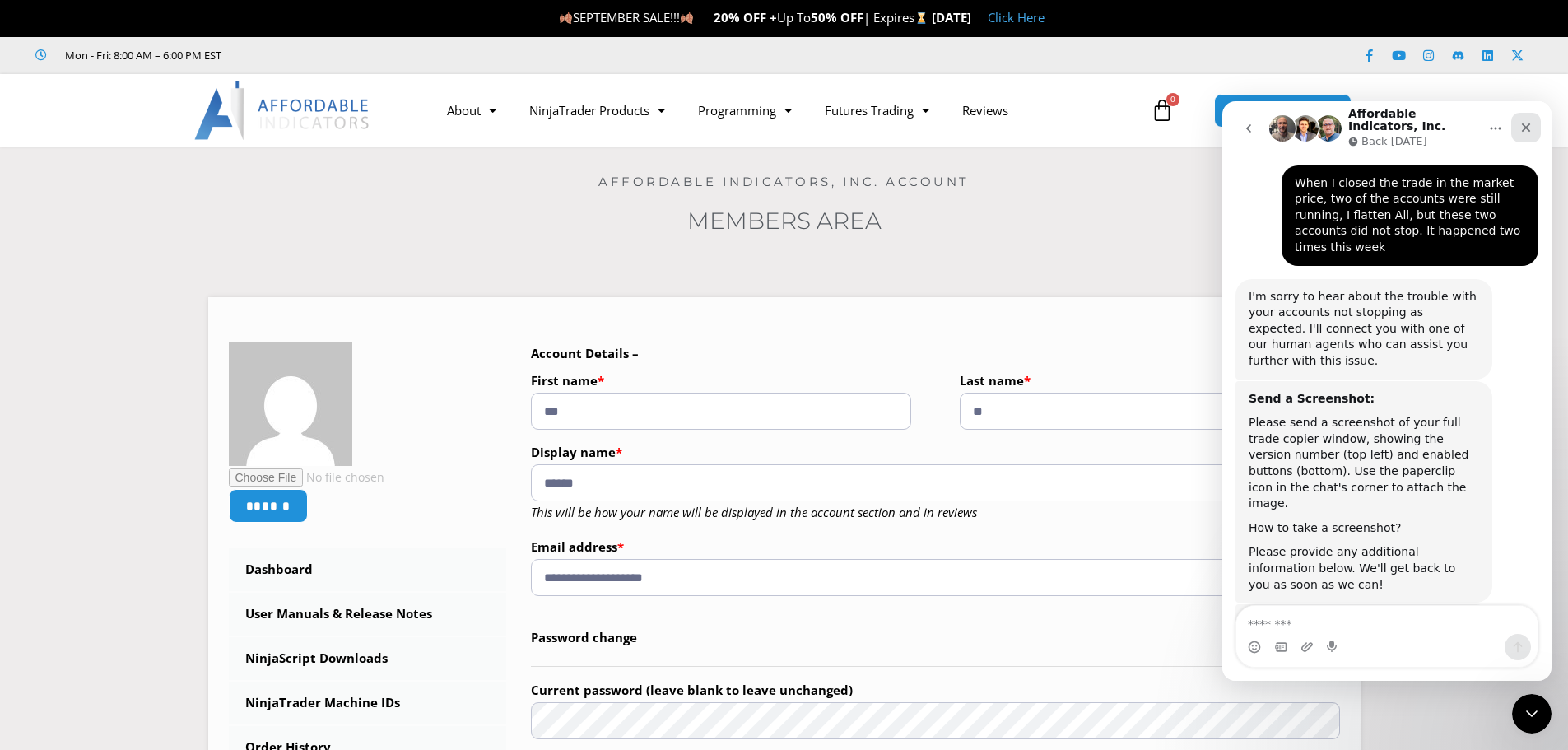
click at [1529, 129] on icon "Close" at bounding box center [1526, 128] width 13 height 13
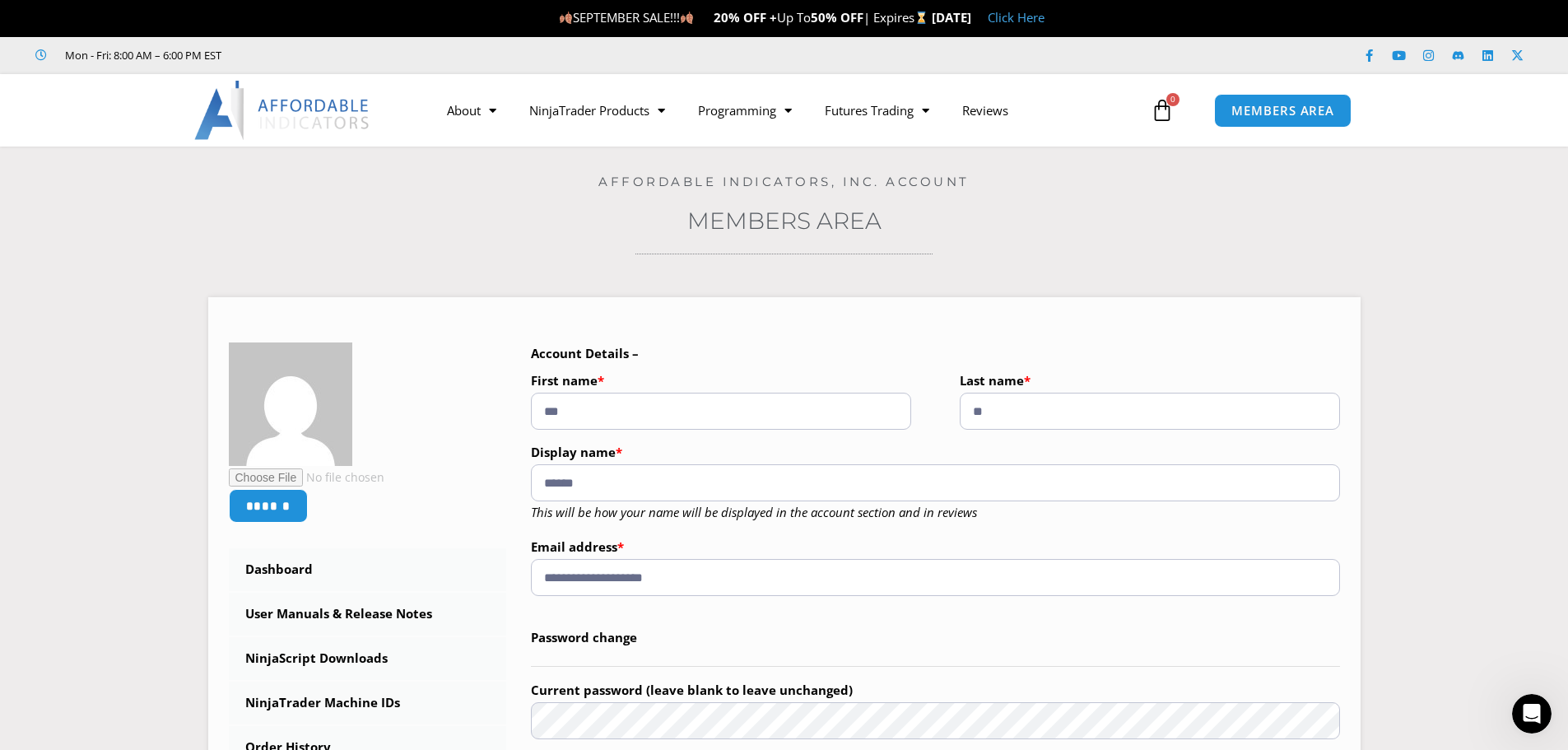
scroll to position [1074, 0]
click at [1480, 385] on section "**********" at bounding box center [784, 665] width 1485 height 784
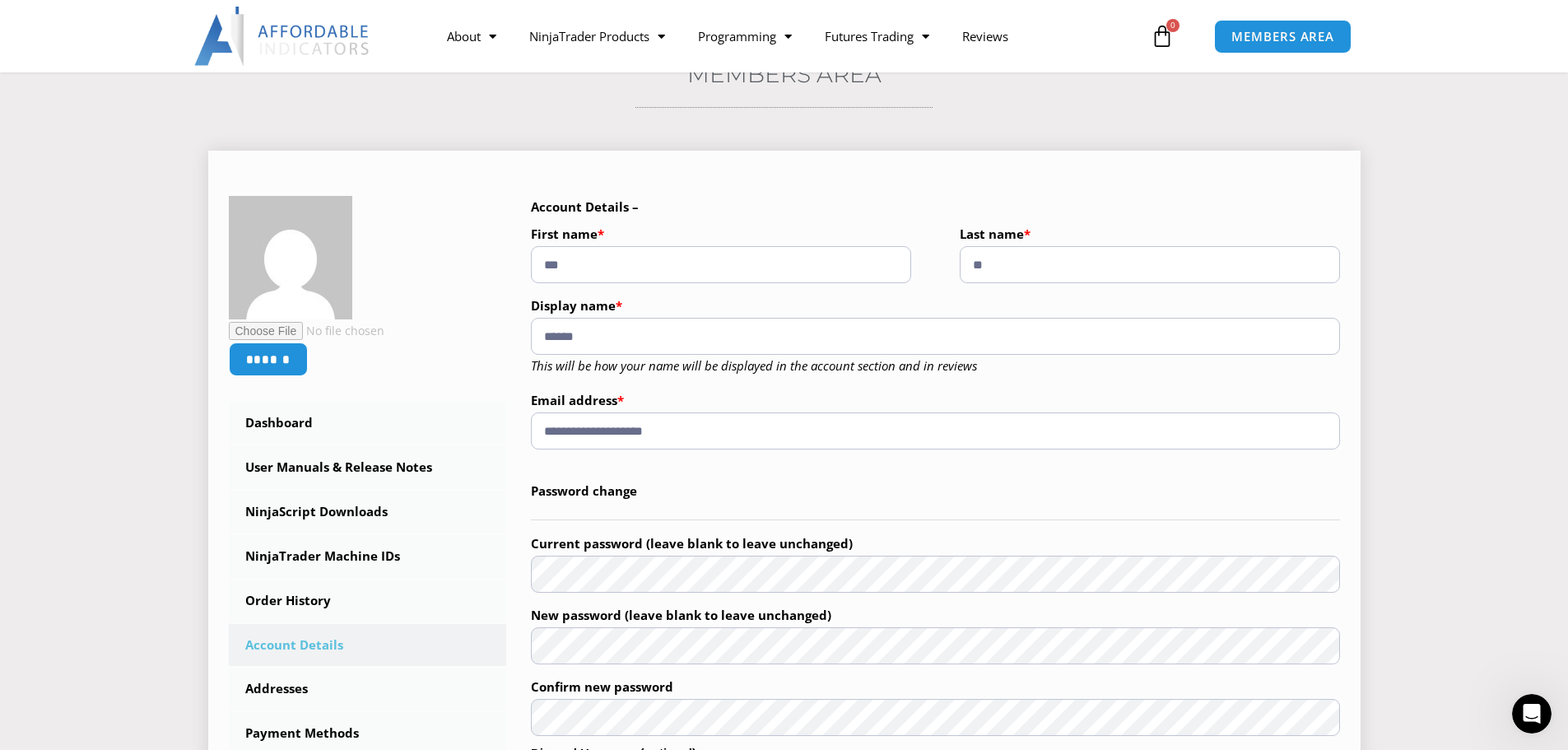
scroll to position [164, 0]
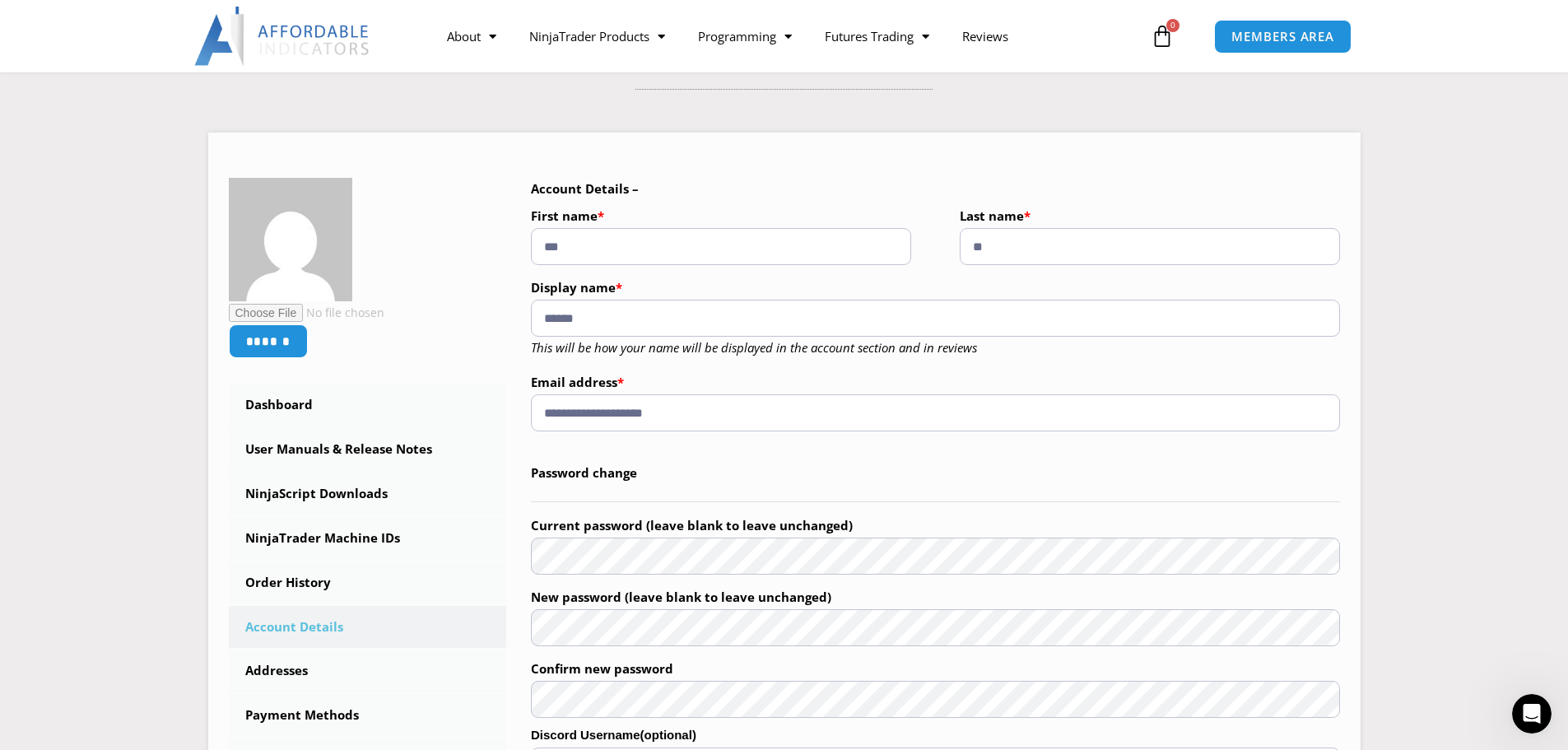
click at [273, 43] on img at bounding box center [283, 36] width 177 height 60
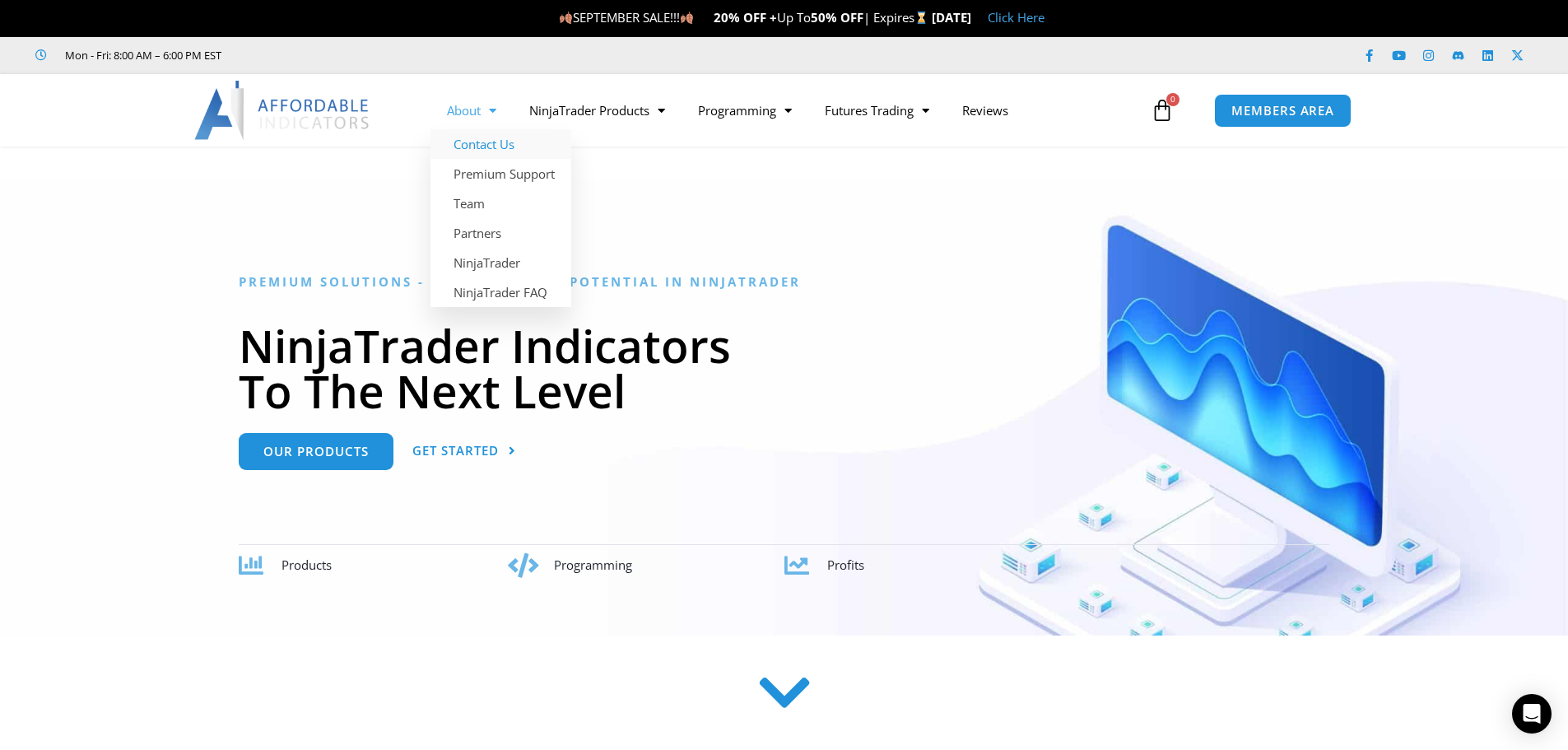
click at [481, 154] on link "Contact Us" at bounding box center [500, 144] width 140 height 29
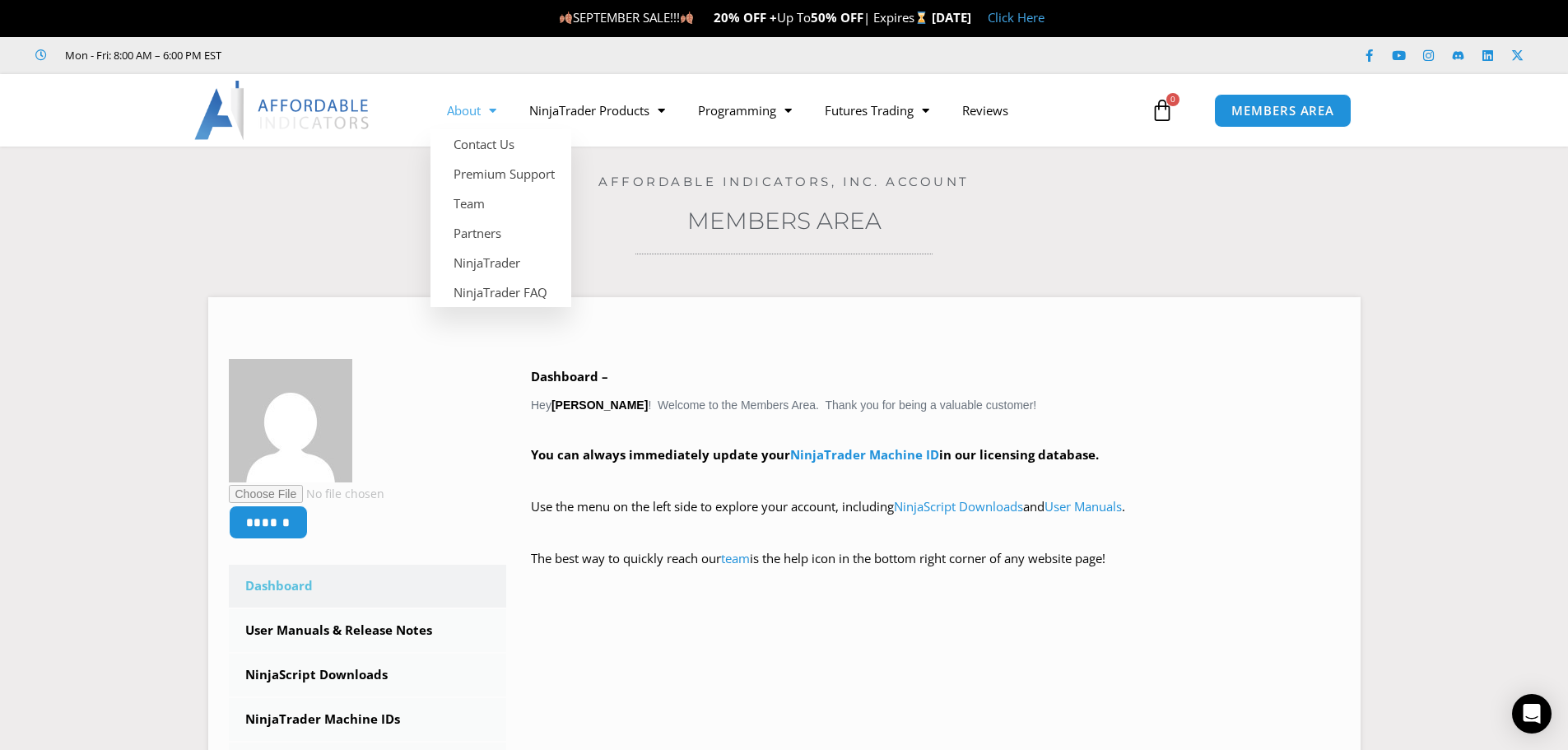
click at [455, 108] on link "About" at bounding box center [472, 110] width 83 height 38
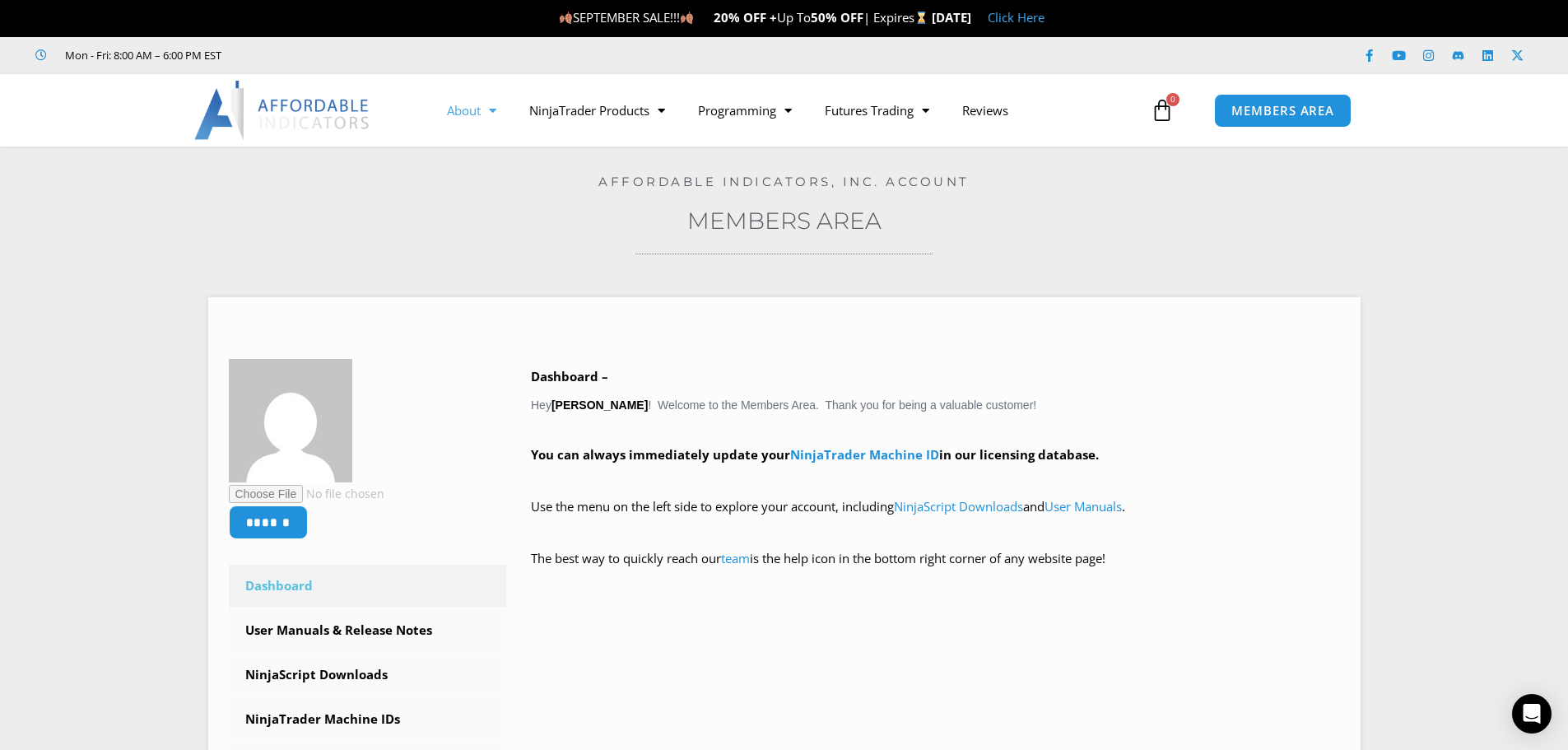
click at [455, 108] on link "About" at bounding box center [472, 110] width 83 height 38
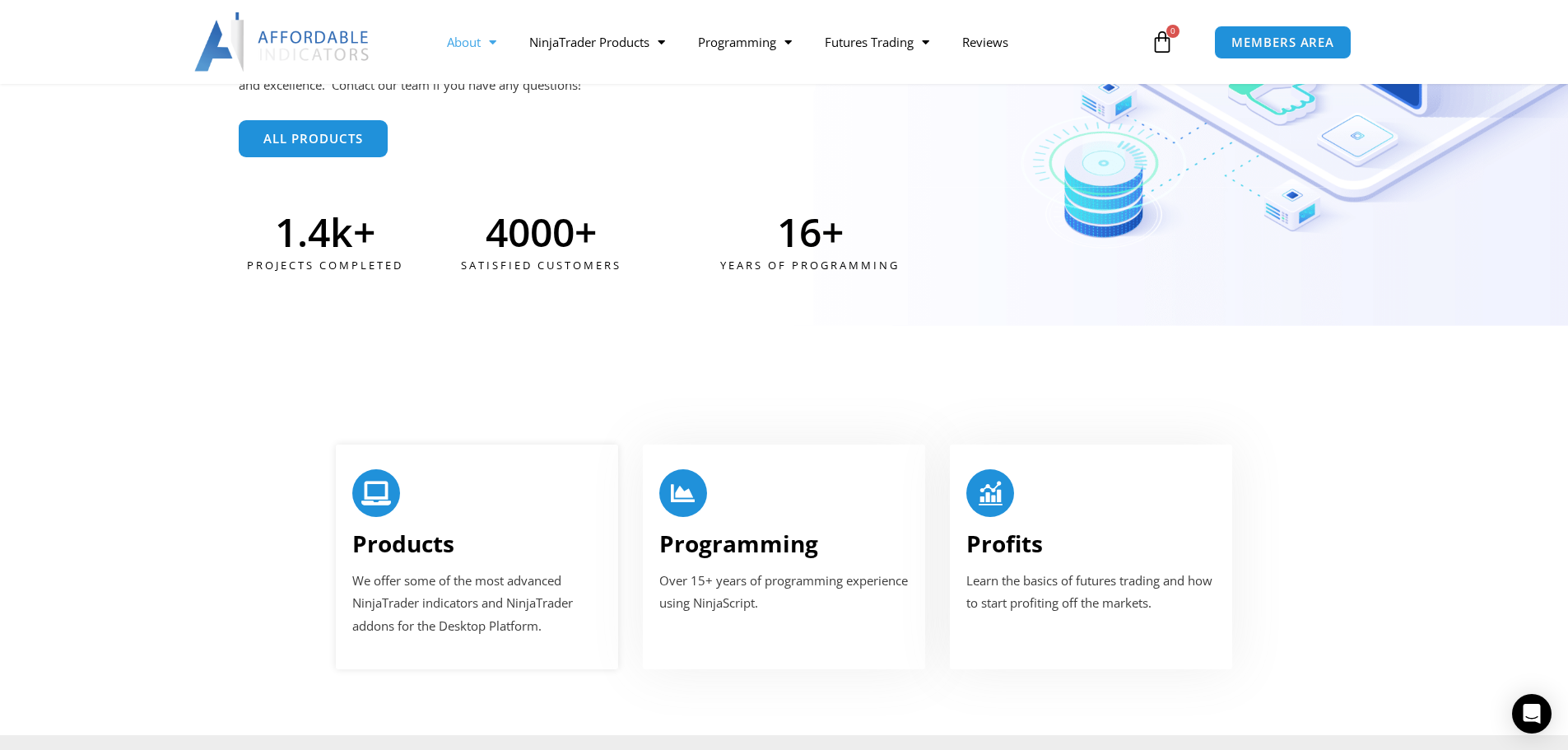
scroll to position [473, 0]
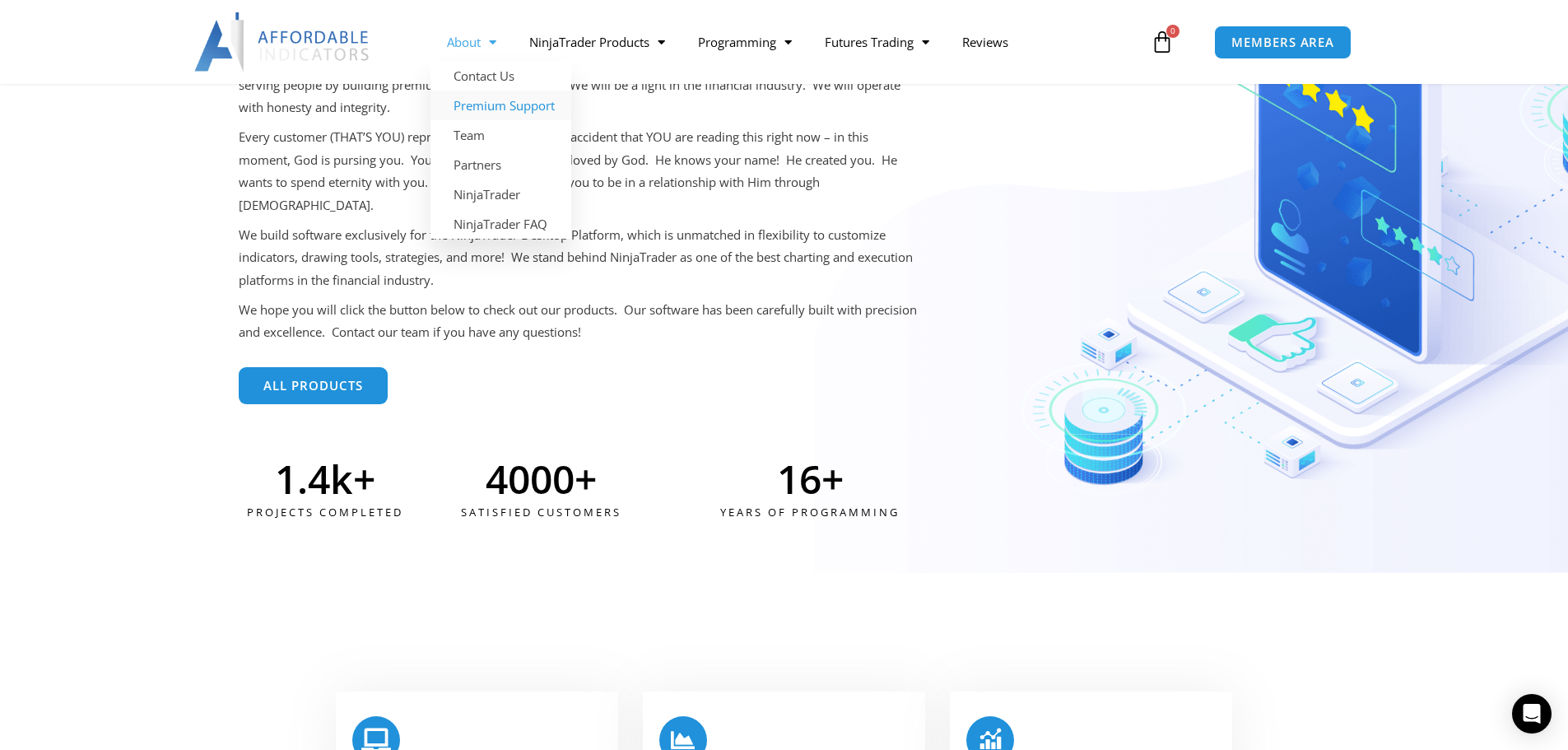
click at [495, 100] on link "Premium Support" at bounding box center [500, 106] width 140 height 29
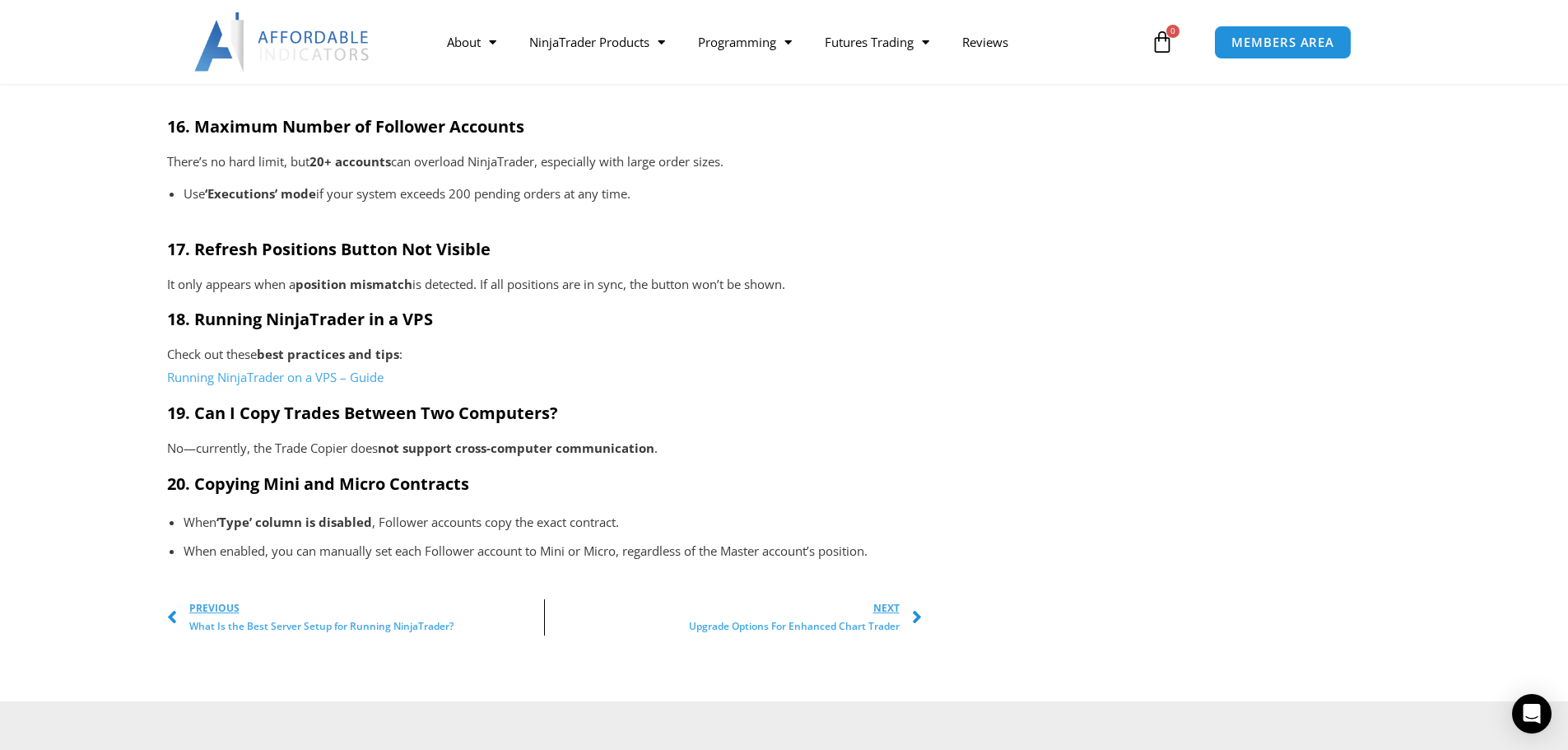
scroll to position [2880, 0]
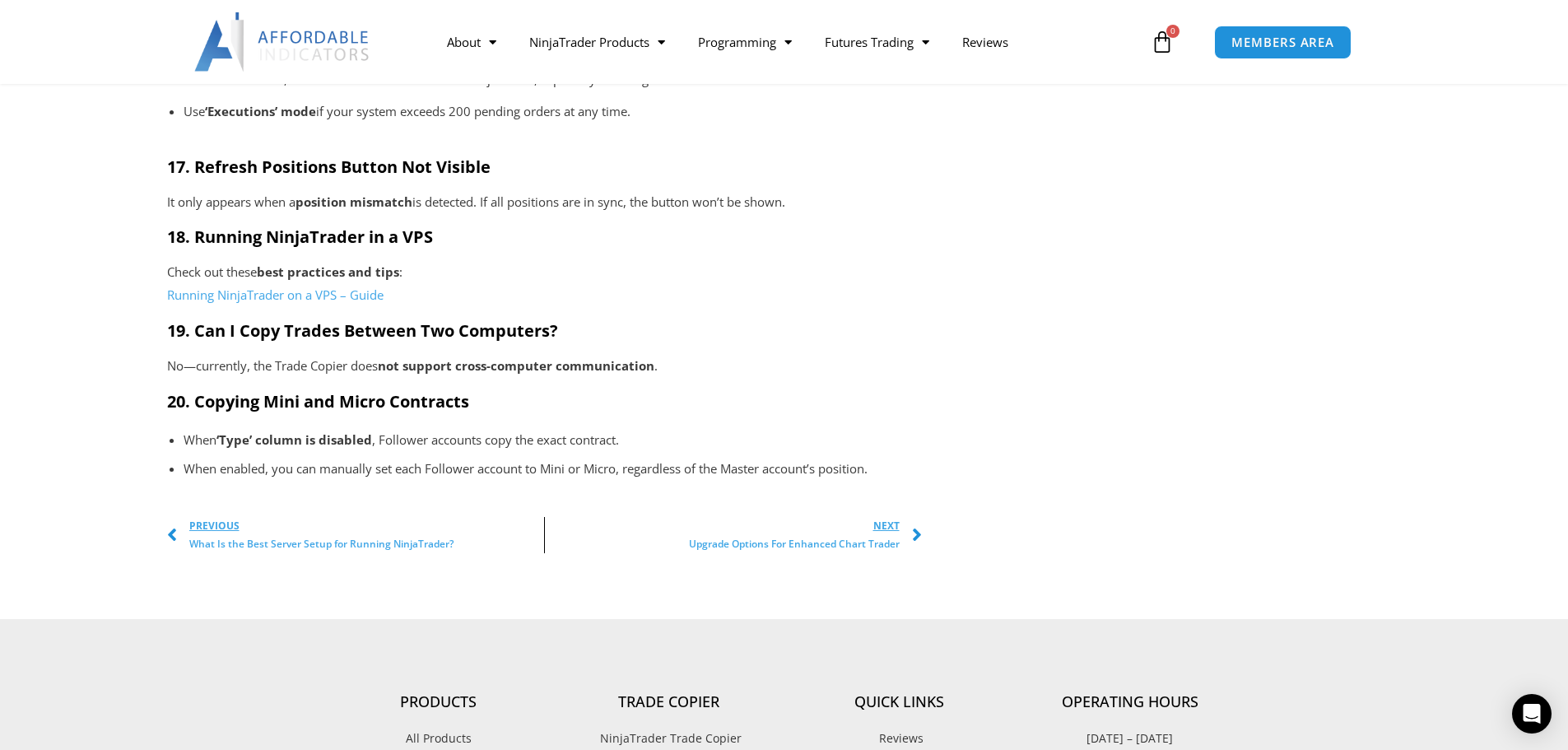
click at [892, 531] on span "Next" at bounding box center [795, 526] width 211 height 18
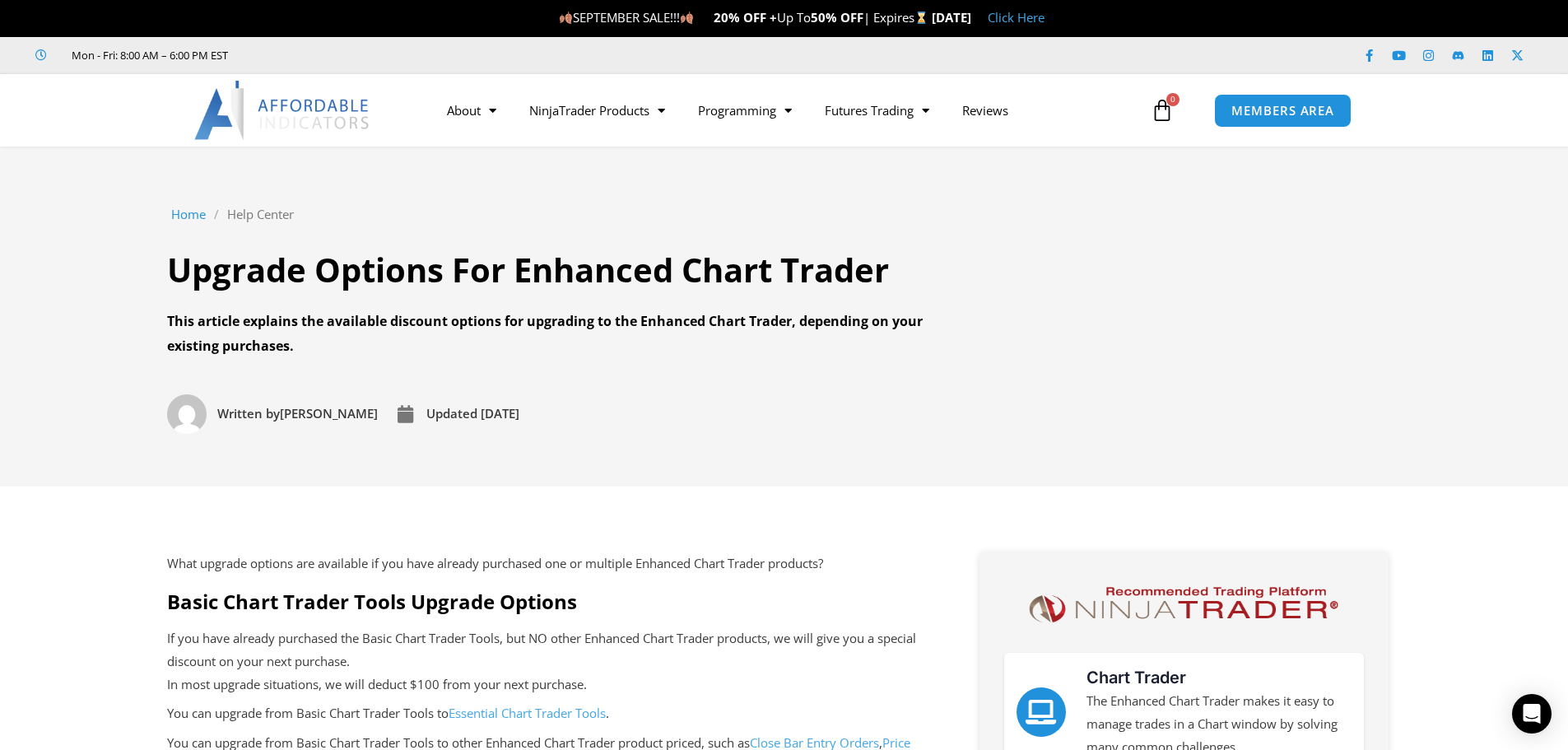
click at [277, 212] on link "Help Center" at bounding box center [261, 215] width 67 height 23
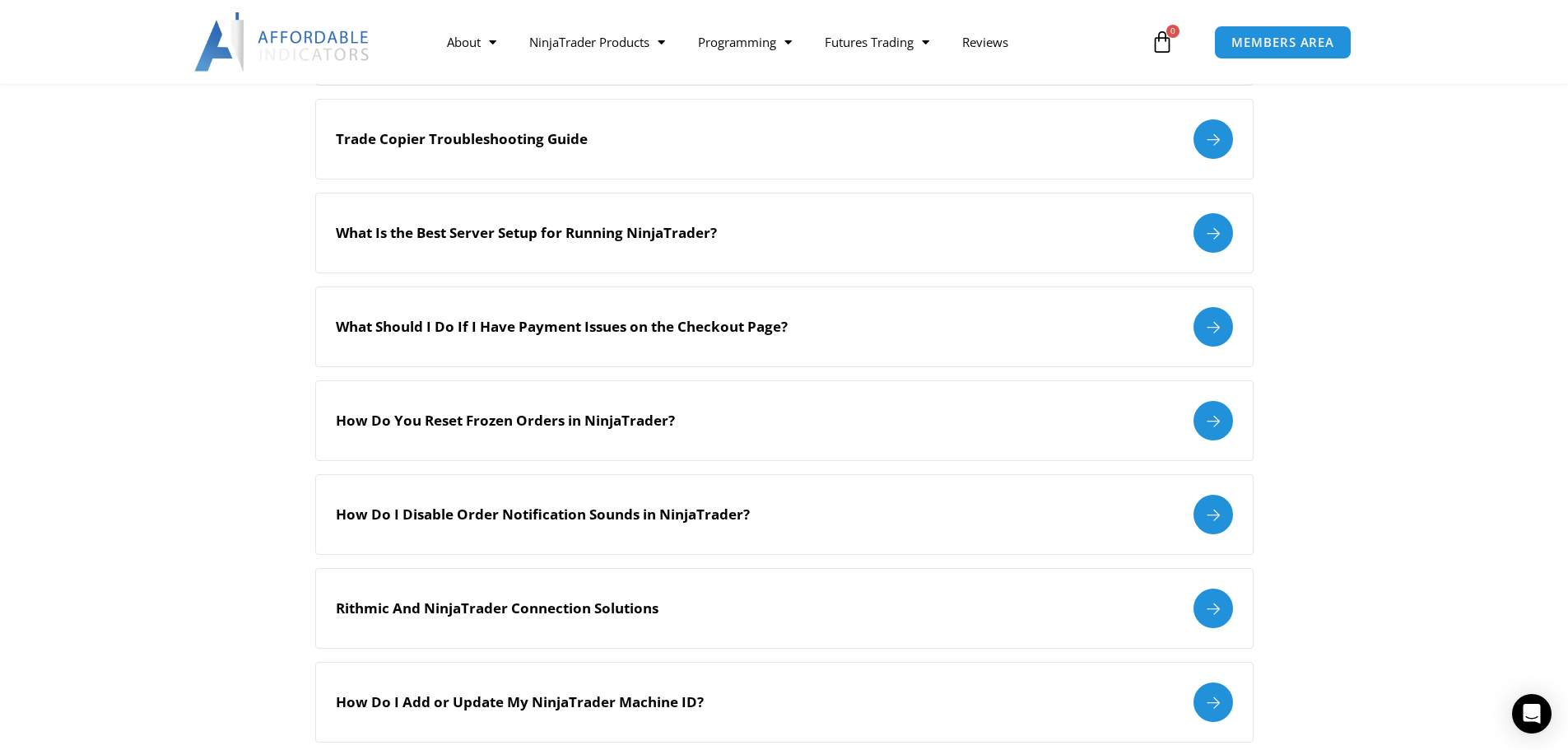
scroll to position [1070, 0]
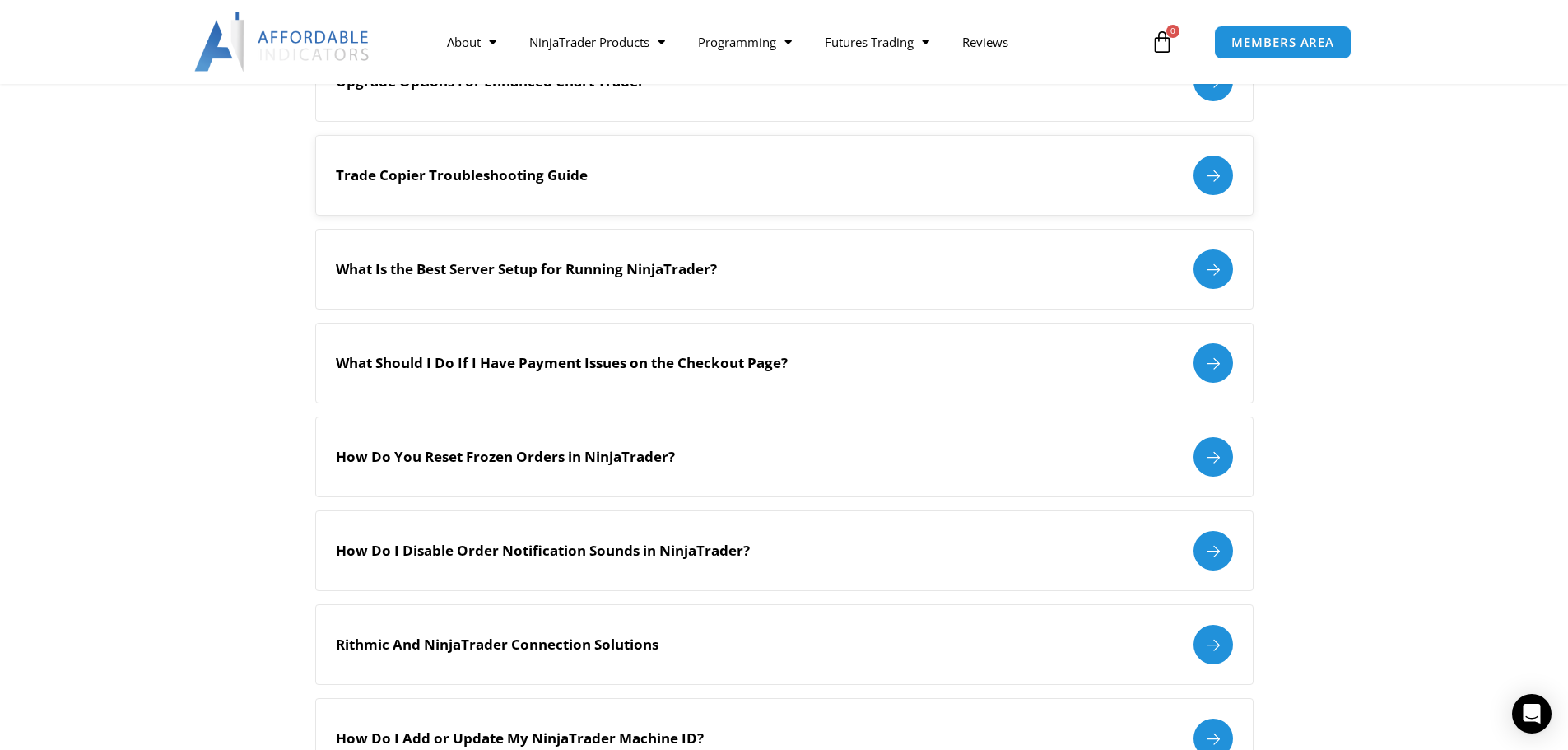
click at [1199, 179] on div at bounding box center [1213, 175] width 39 height 39
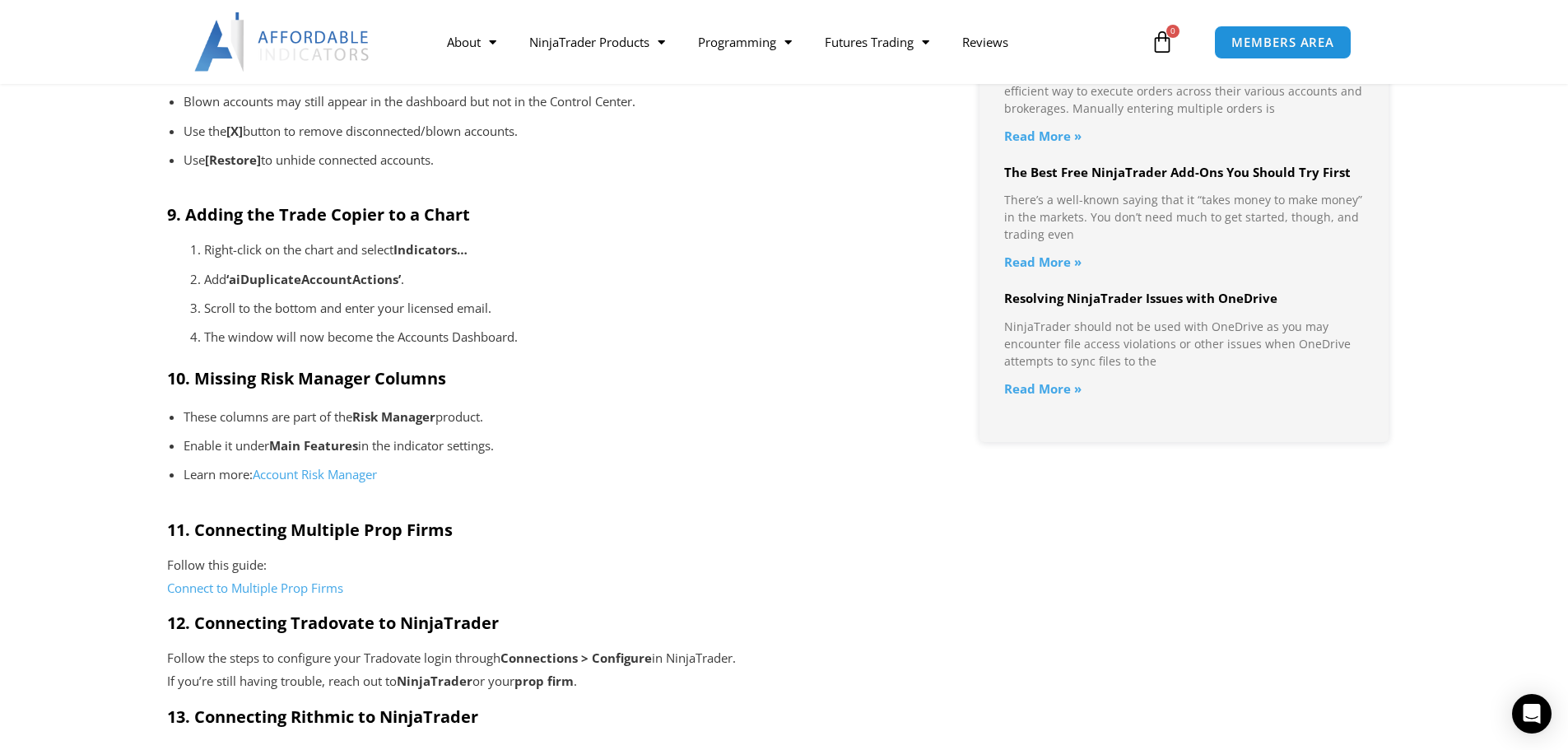
scroll to position [1812, 0]
click at [361, 473] on link "Account Risk Manager" at bounding box center [314, 473] width 124 height 17
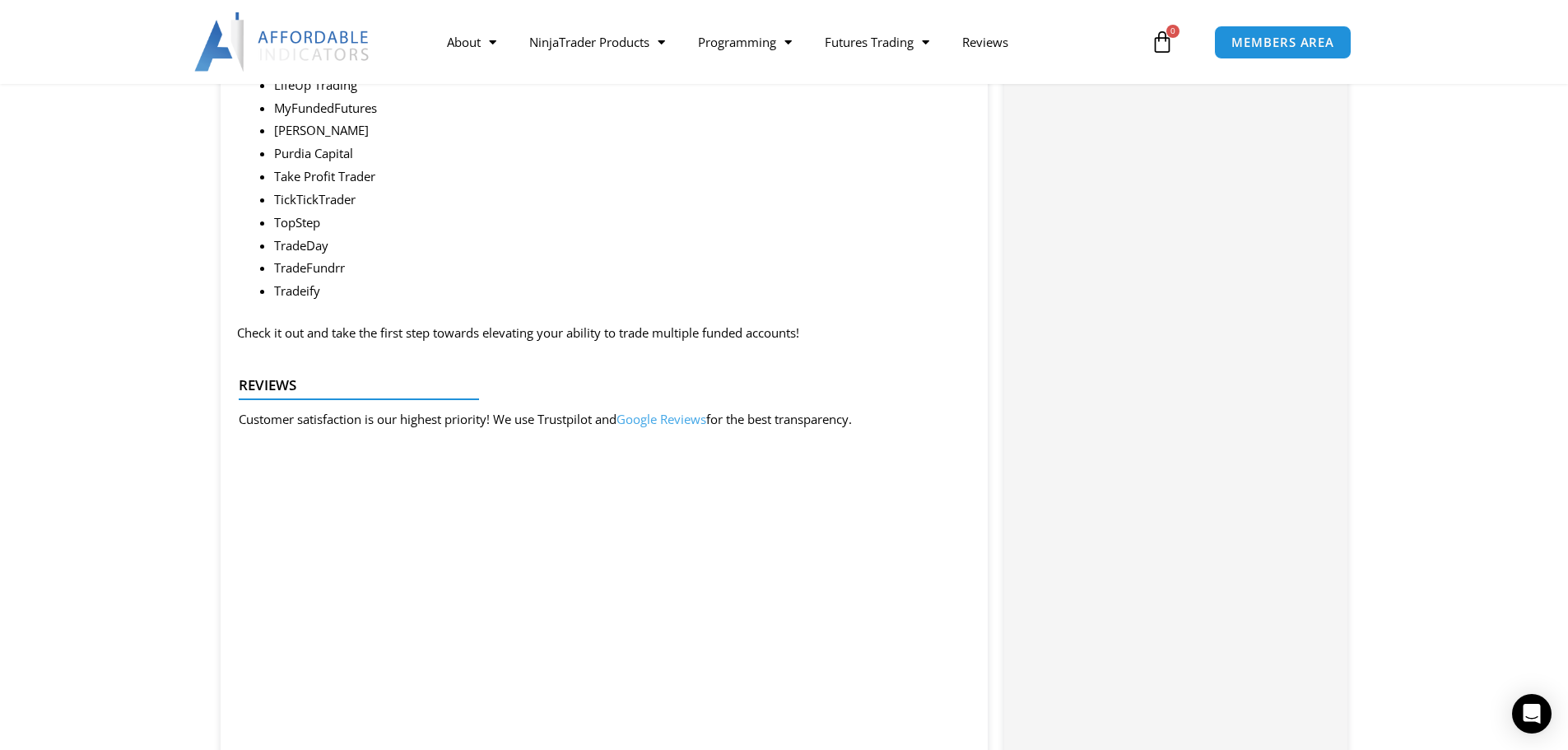
scroll to position [2553, 0]
